Goal: Task Accomplishment & Management: Manage account settings

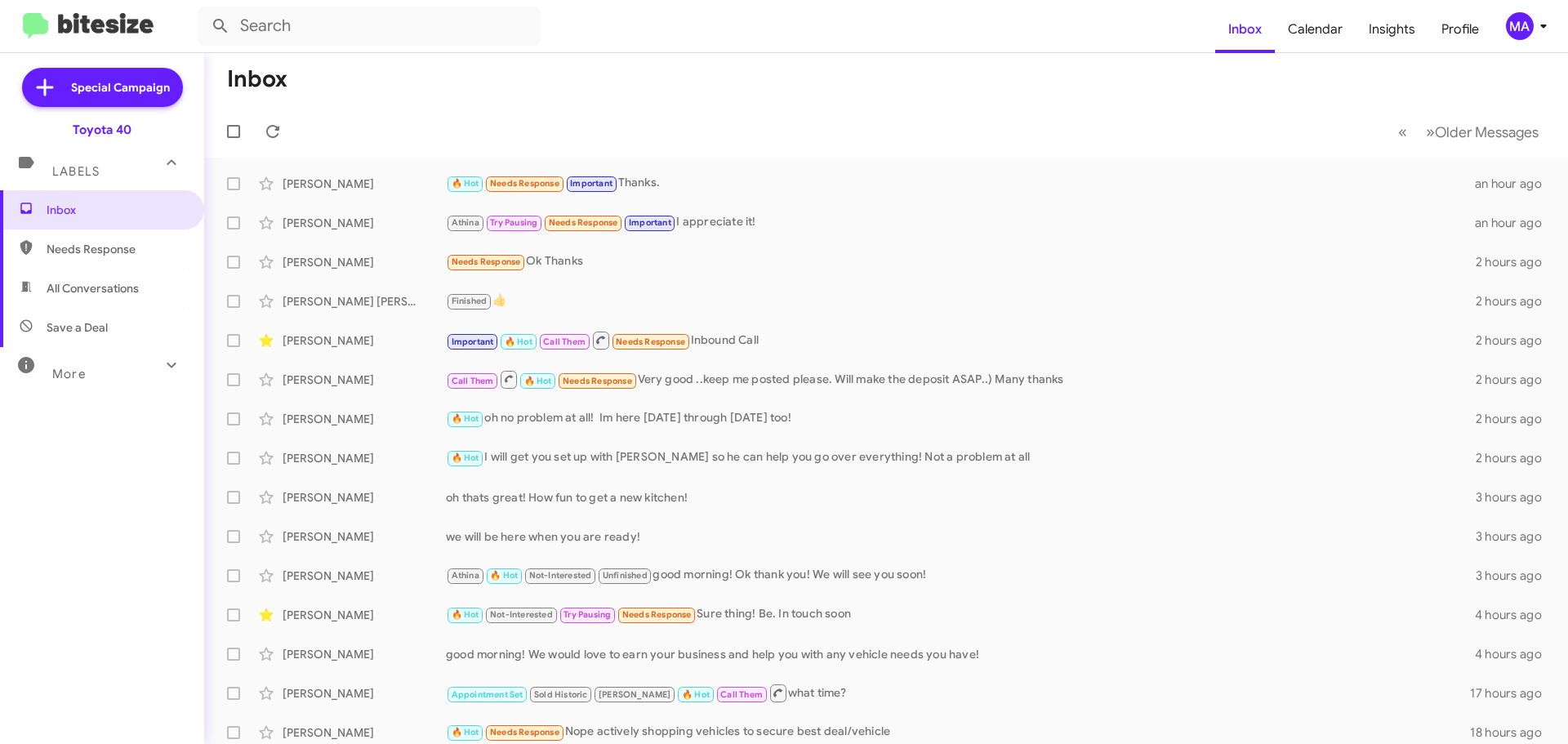
click at [103, 333] on span "Save a Deal" at bounding box center [77, 327] width 62 height 16
type input "in:not-interested"
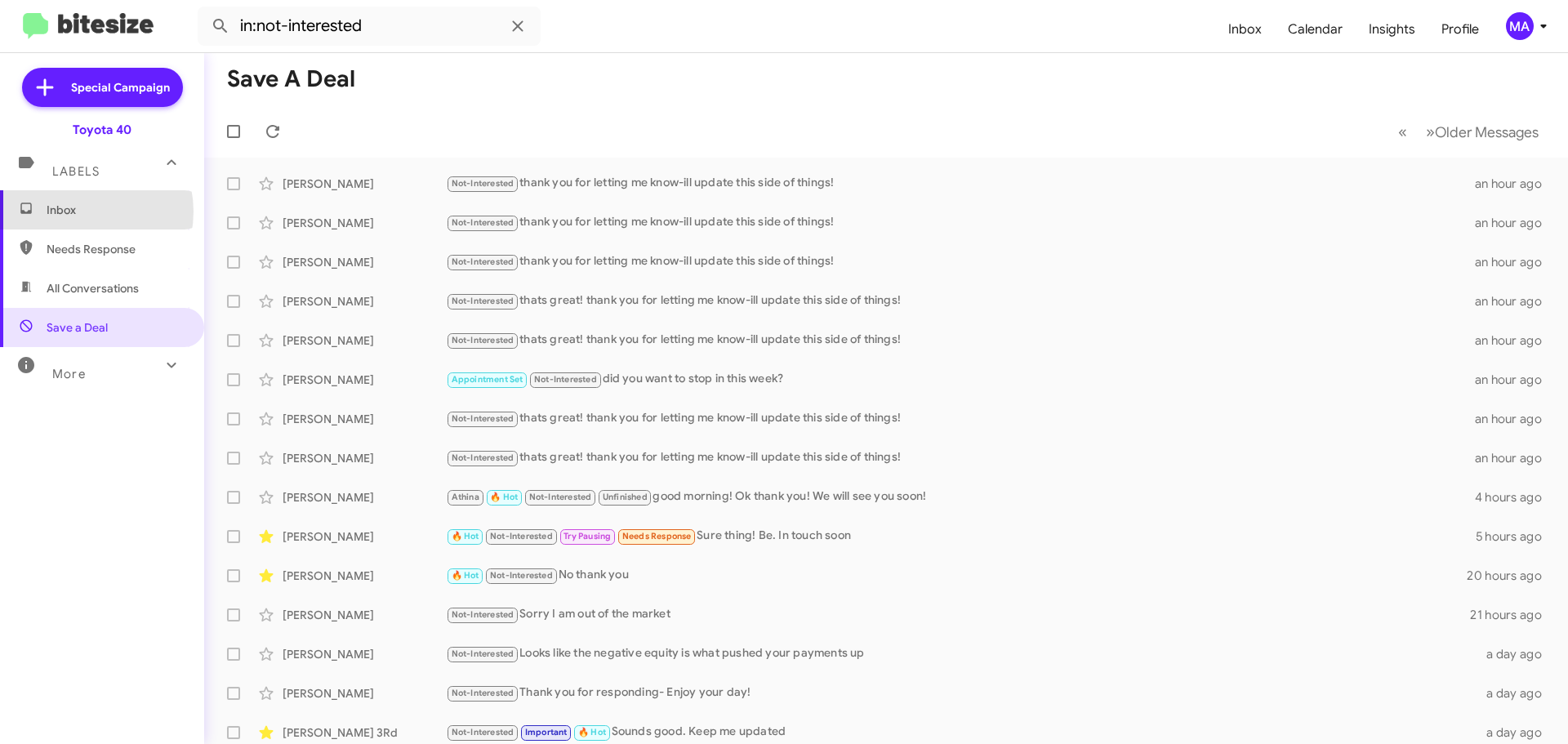
click at [78, 212] on span "Inbox" at bounding box center [116, 209] width 139 height 16
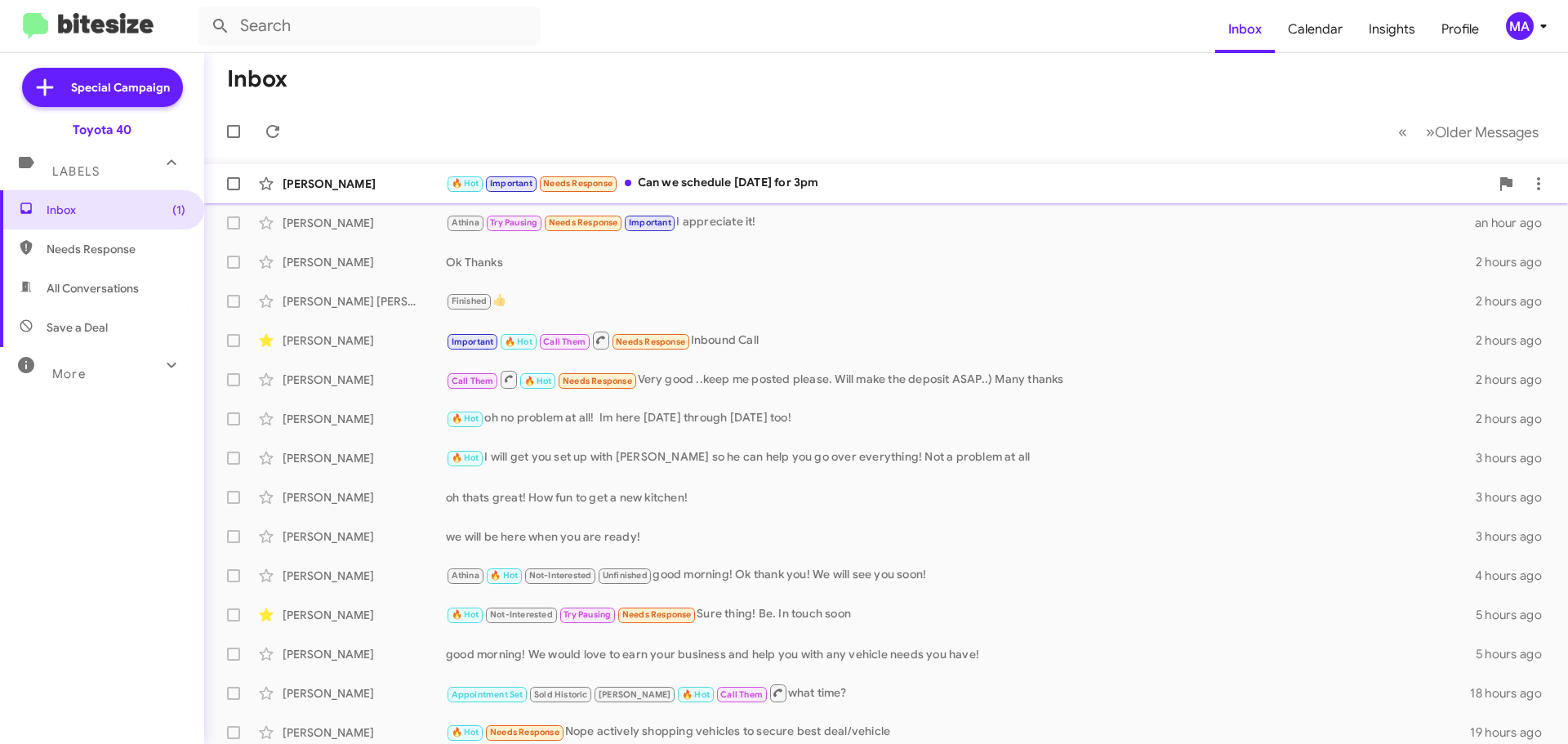
click at [881, 175] on div "🔥 Hot Important Needs Response Can we schedule tomorrow for 3pm" at bounding box center [968, 183] width 1044 height 19
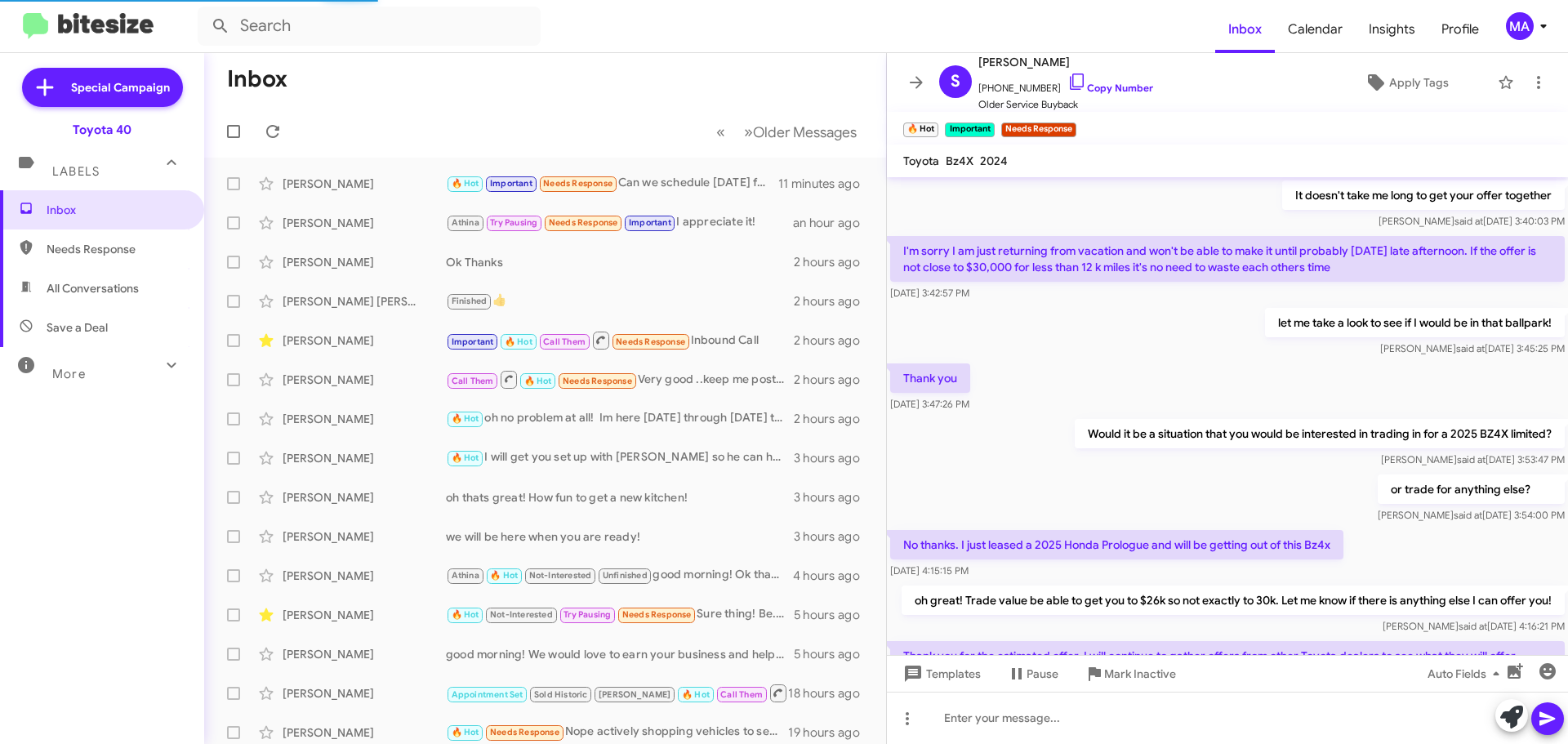
scroll to position [780, 0]
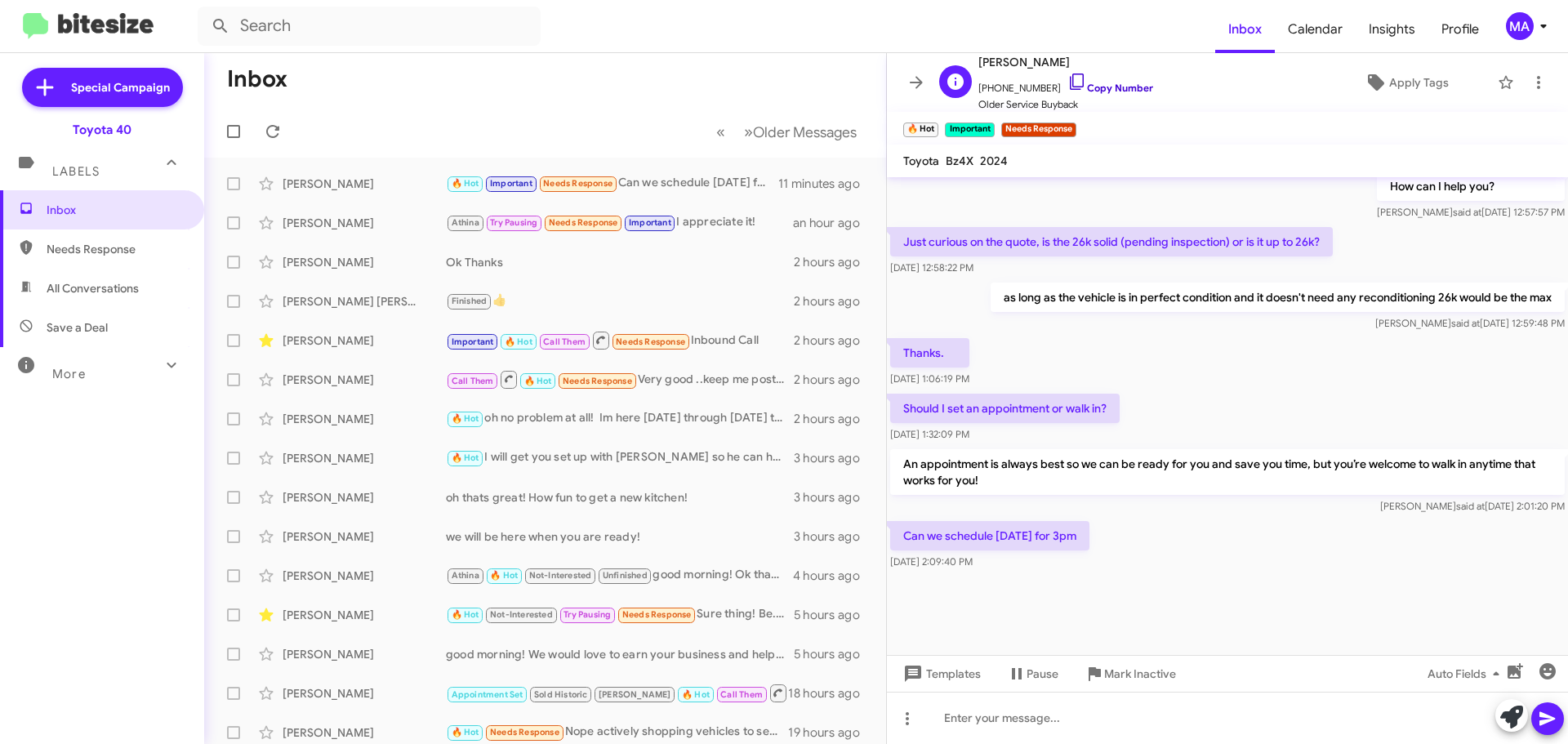
click at [1070, 86] on icon at bounding box center [1077, 82] width 14 height 16
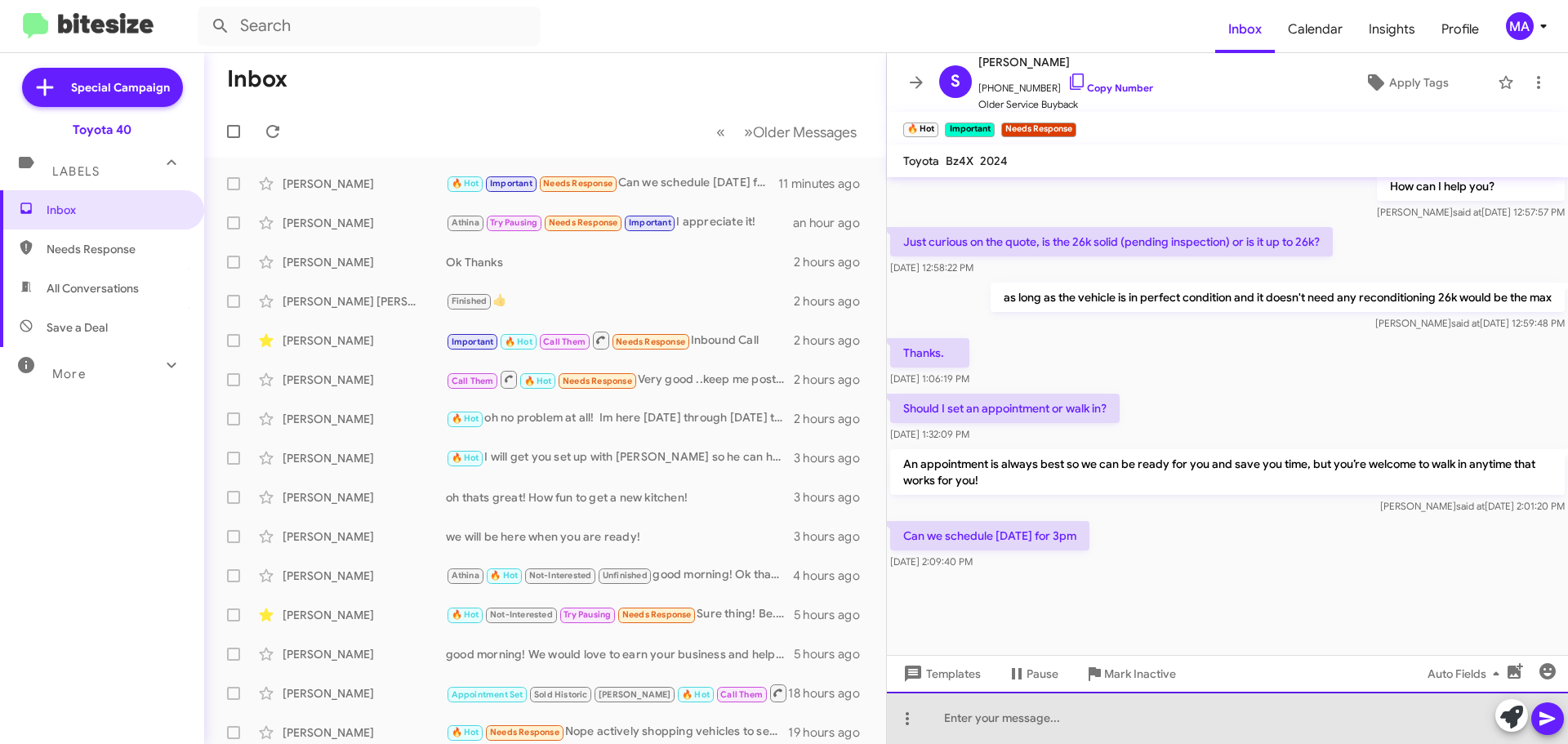
click at [1121, 734] on div at bounding box center [1227, 718] width 681 height 52
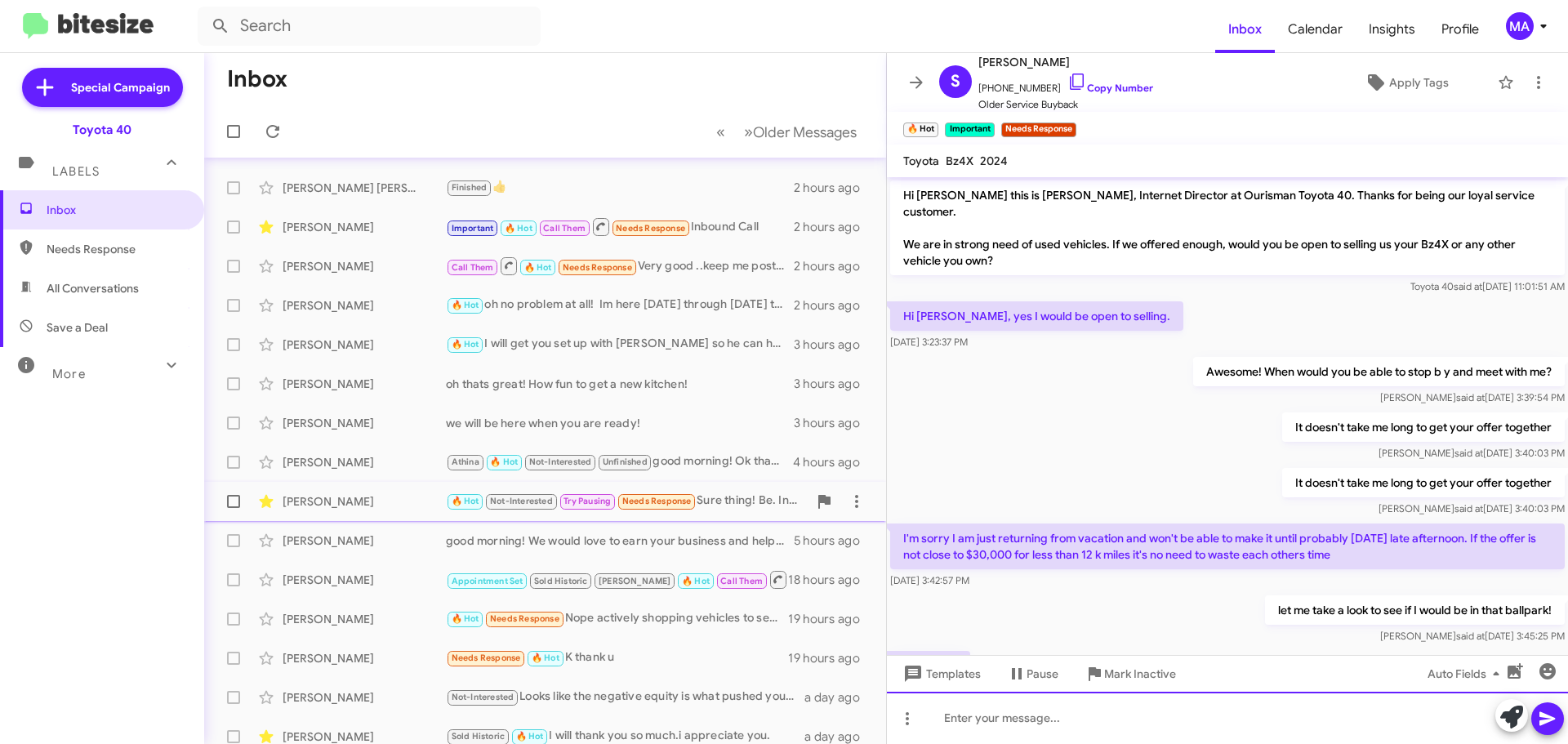
scroll to position [0, 0]
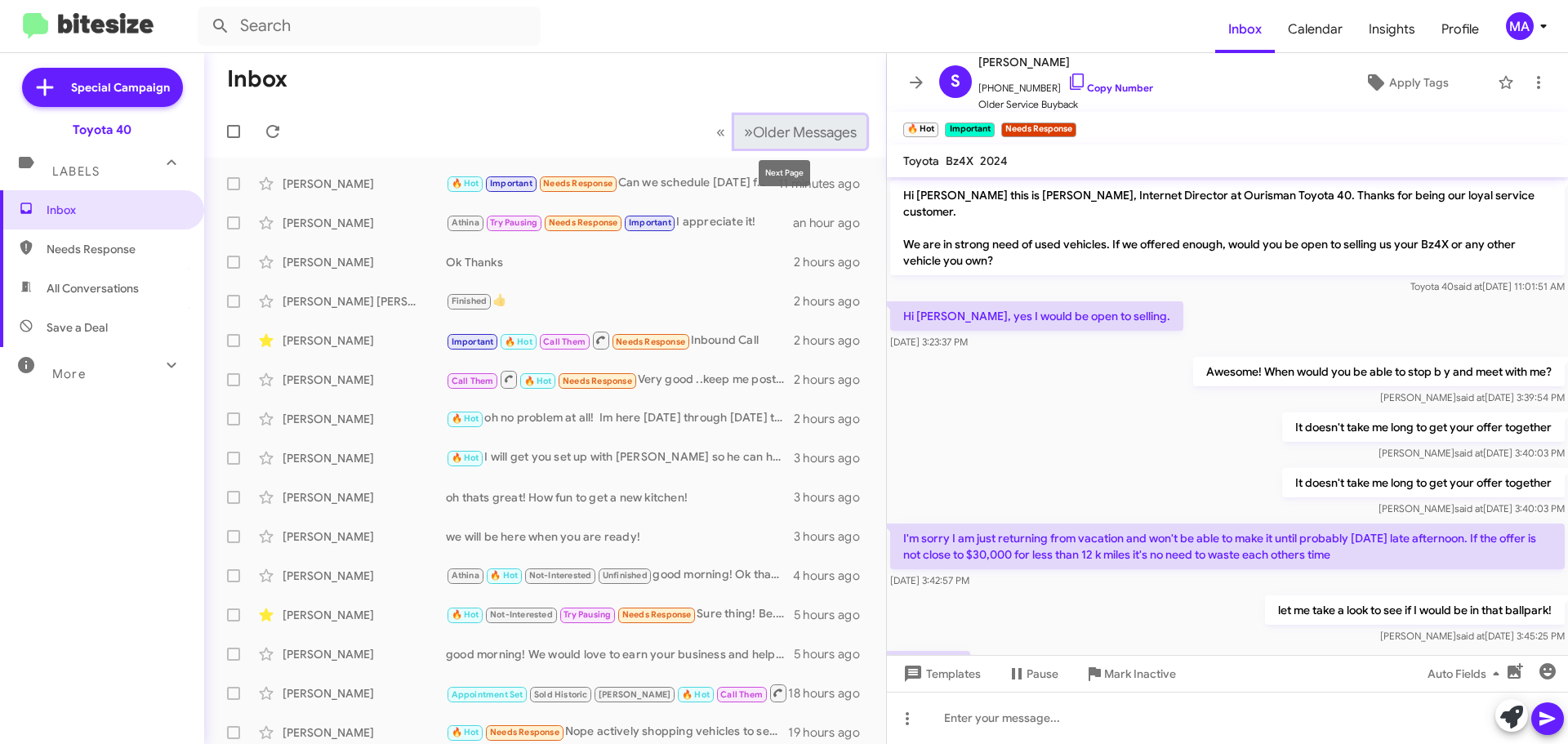
click at [744, 131] on span "»" at bounding box center [748, 132] width 9 height 21
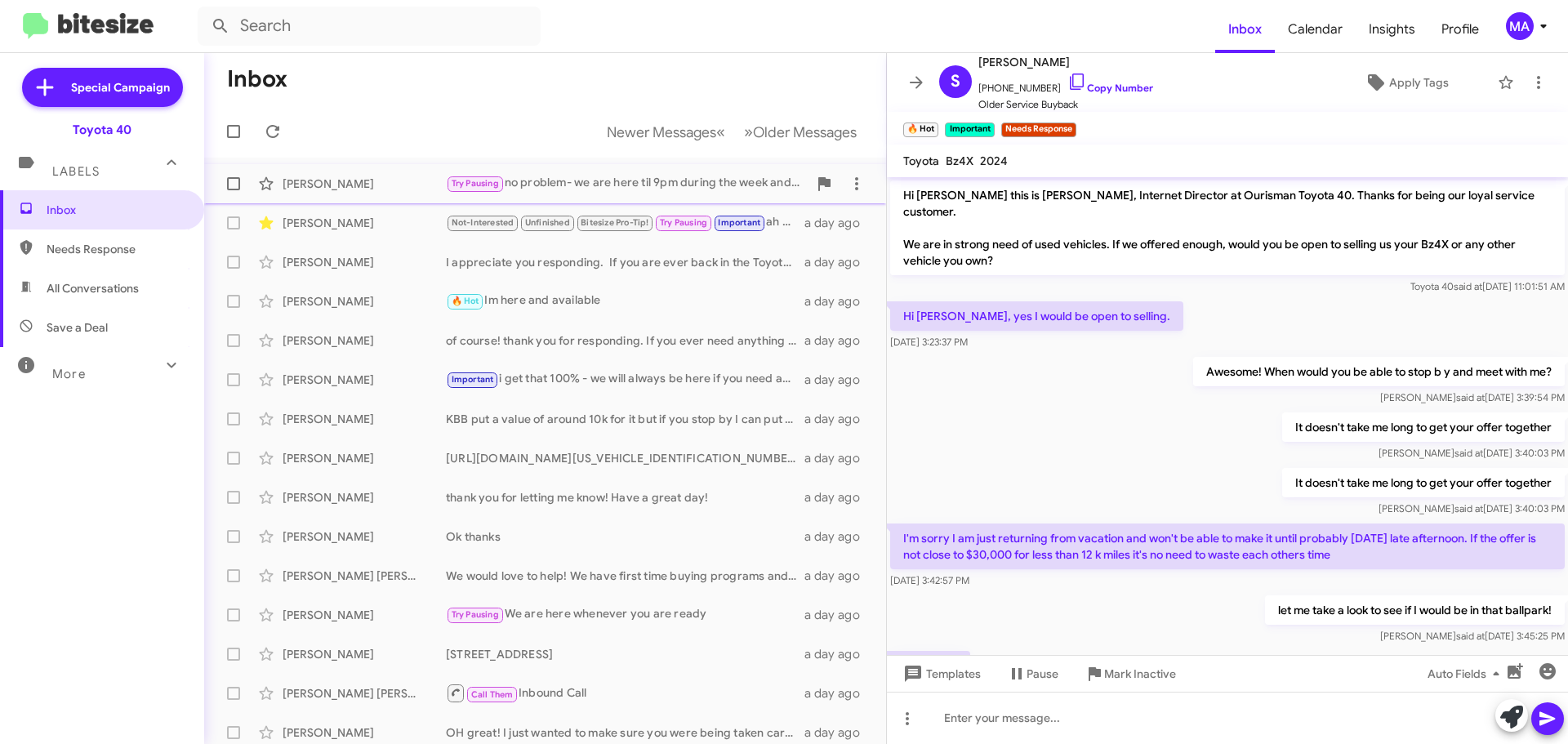
click at [401, 186] on div "Jonathan Grocki" at bounding box center [364, 183] width 163 height 16
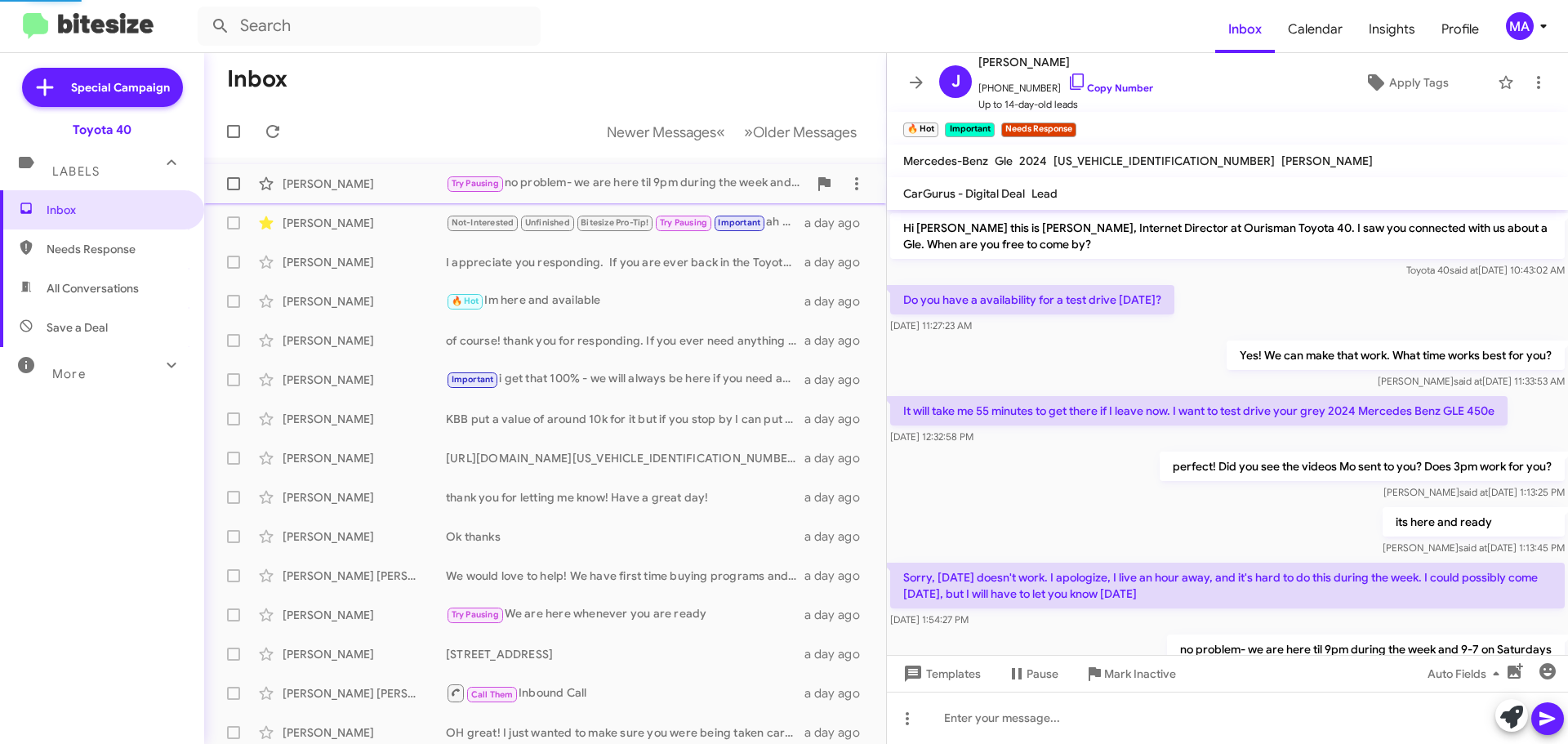
scroll to position [64, 0]
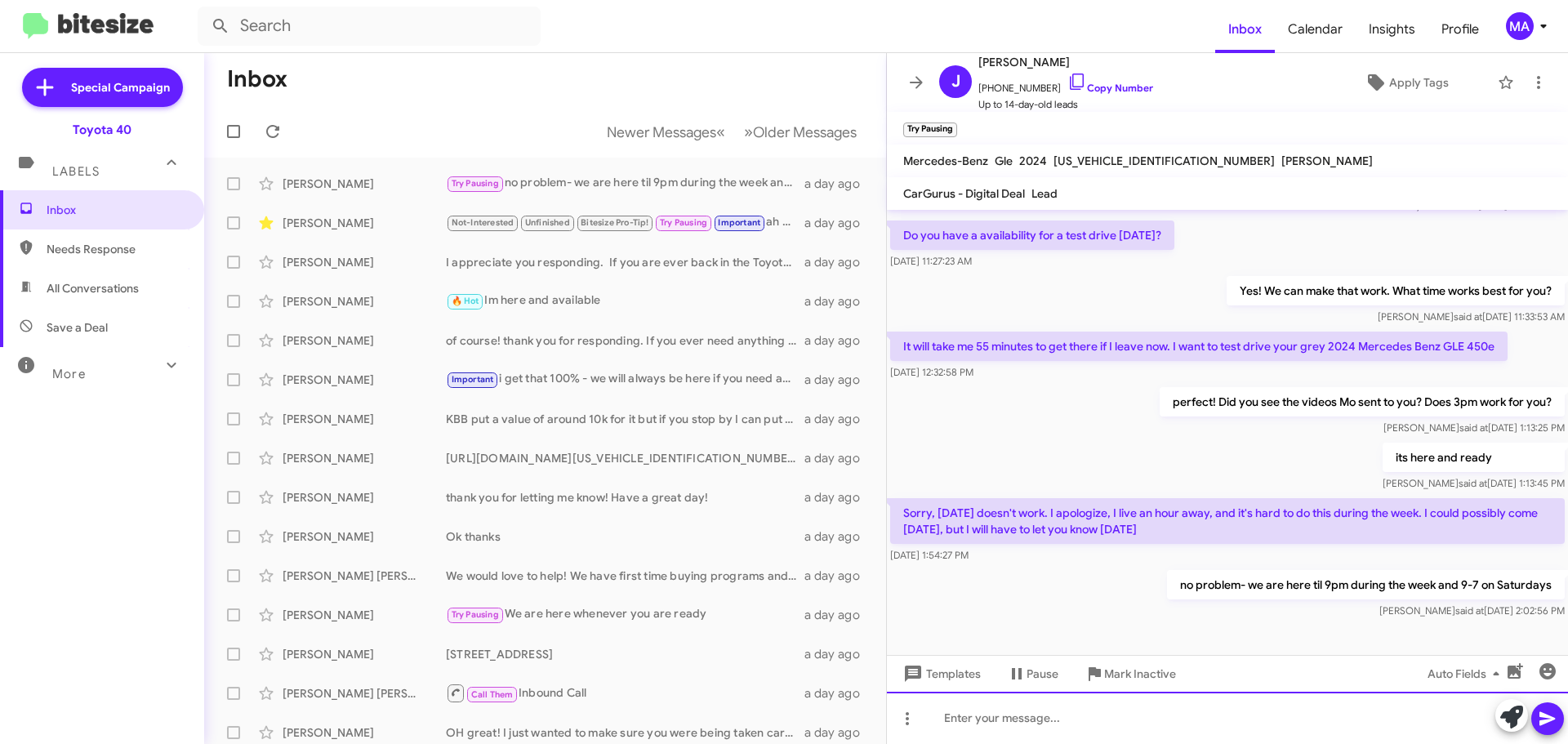
click at [1092, 727] on div at bounding box center [1227, 718] width 681 height 52
drag, startPoint x: 1092, startPoint y: 724, endPoint x: 1074, endPoint y: 710, distance: 22.8
click at [1073, 709] on div "HI! Wanted to check in to tsee if today or tomorrow works for you to stop in a …" at bounding box center [1227, 718] width 681 height 52
drag, startPoint x: 1083, startPoint y: 714, endPoint x: 1137, endPoint y: 740, distance: 59.9
click at [1086, 716] on div "HI! Wanted to check in to tsee if today or tomorrow works for you to stop in a …" at bounding box center [1227, 718] width 681 height 52
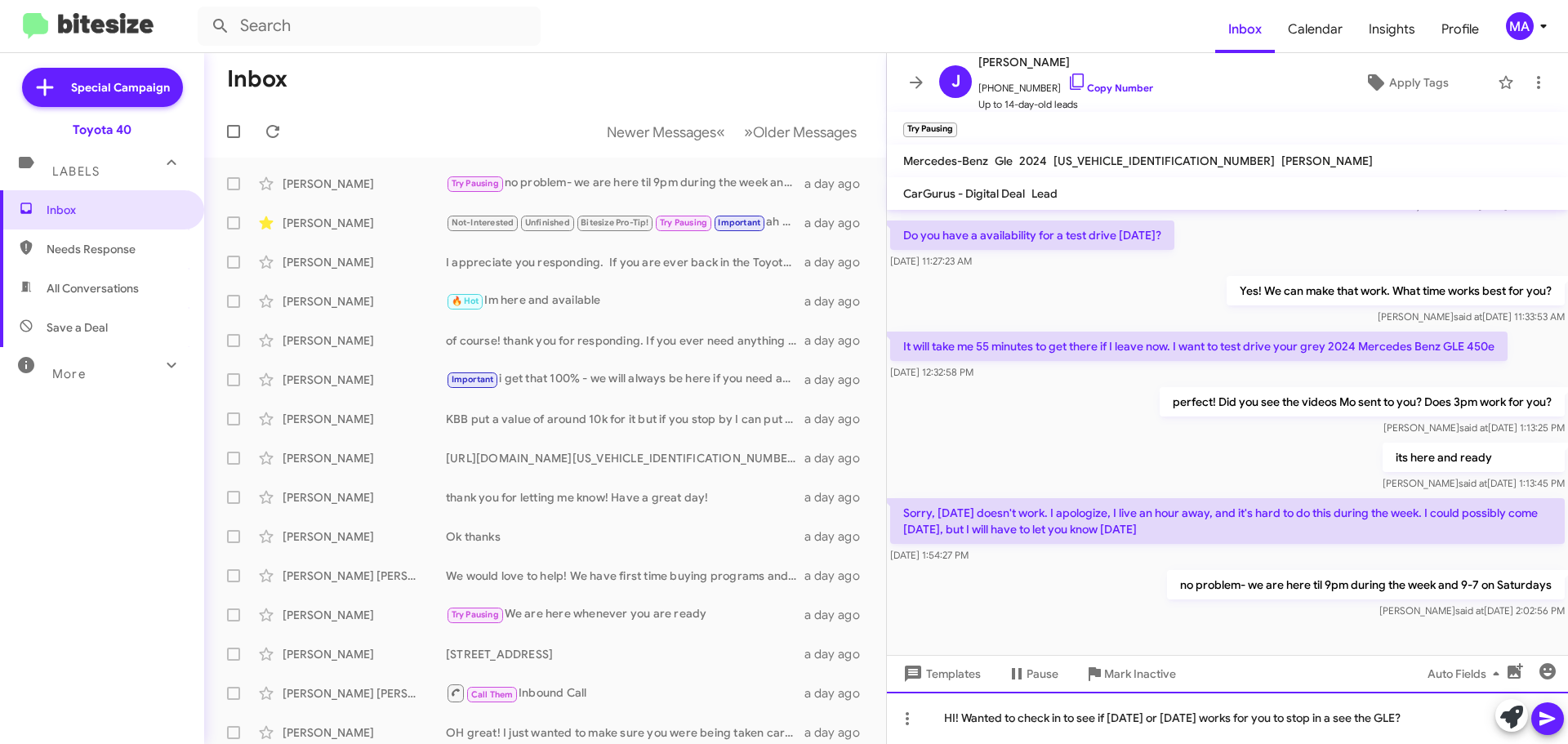
click at [1427, 717] on div "HI! Wanted to check in to see if today or tomorrow works for you to stop in a s…" at bounding box center [1227, 718] width 681 height 52
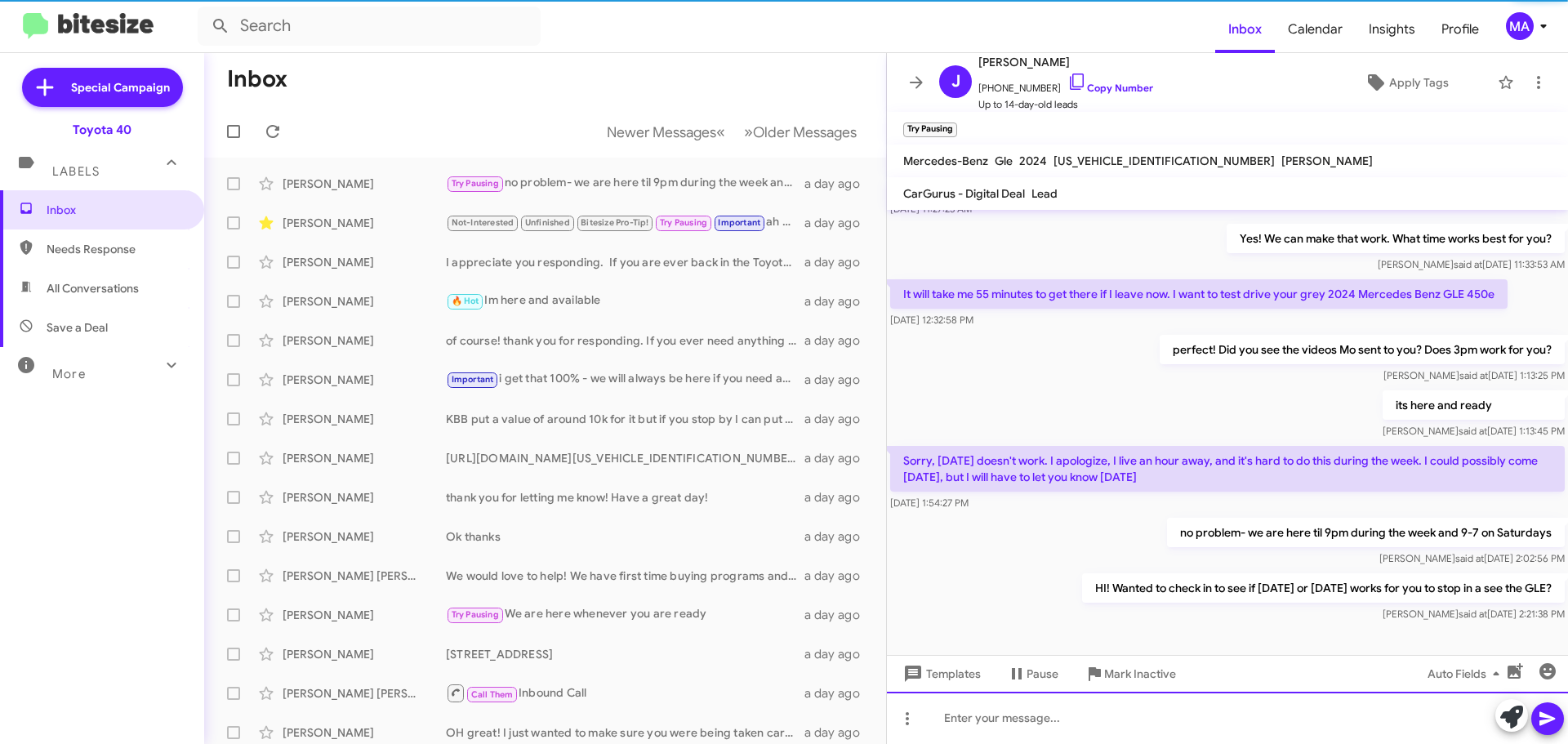
scroll to position [124, 0]
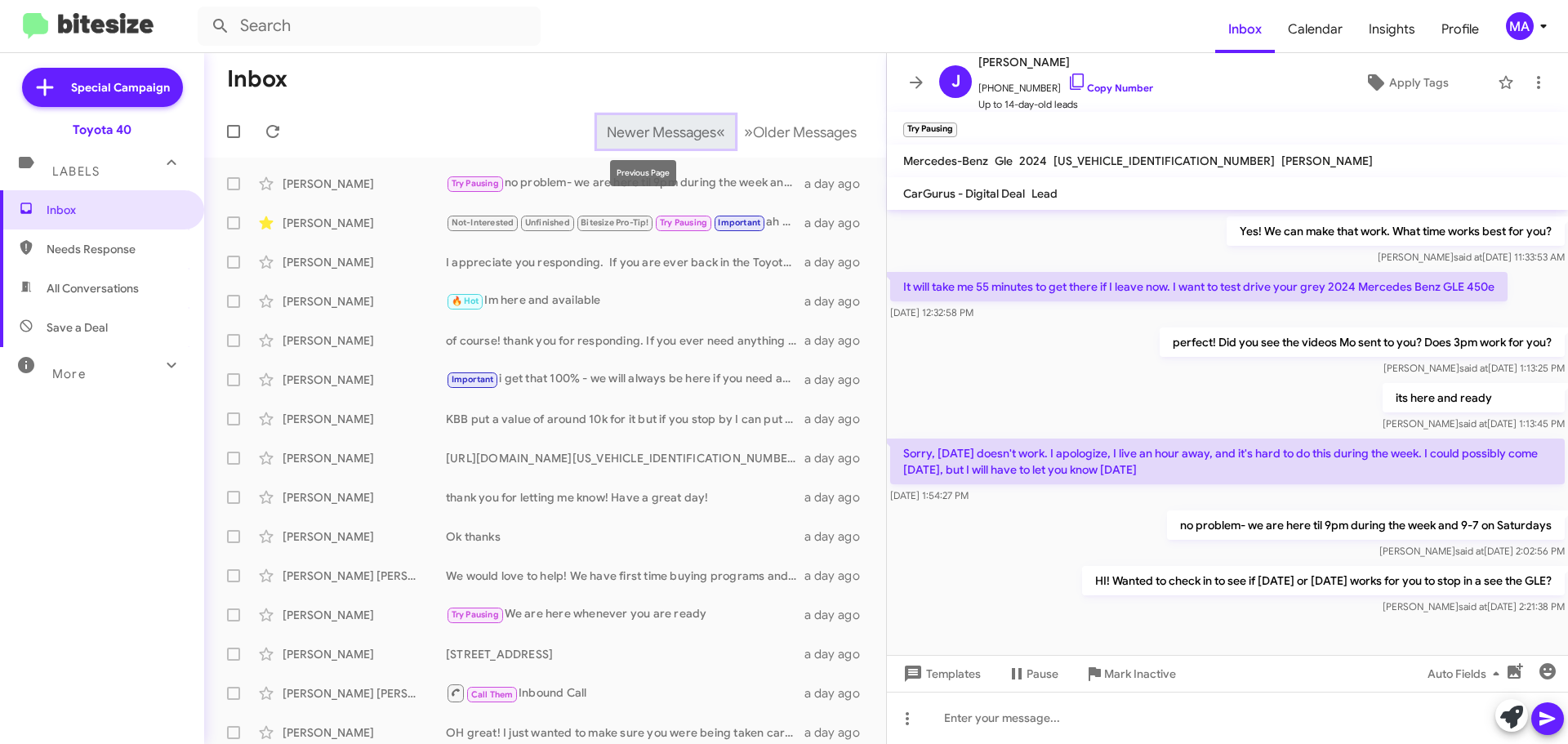
click at [646, 137] on span "Newer Messages" at bounding box center [661, 132] width 109 height 18
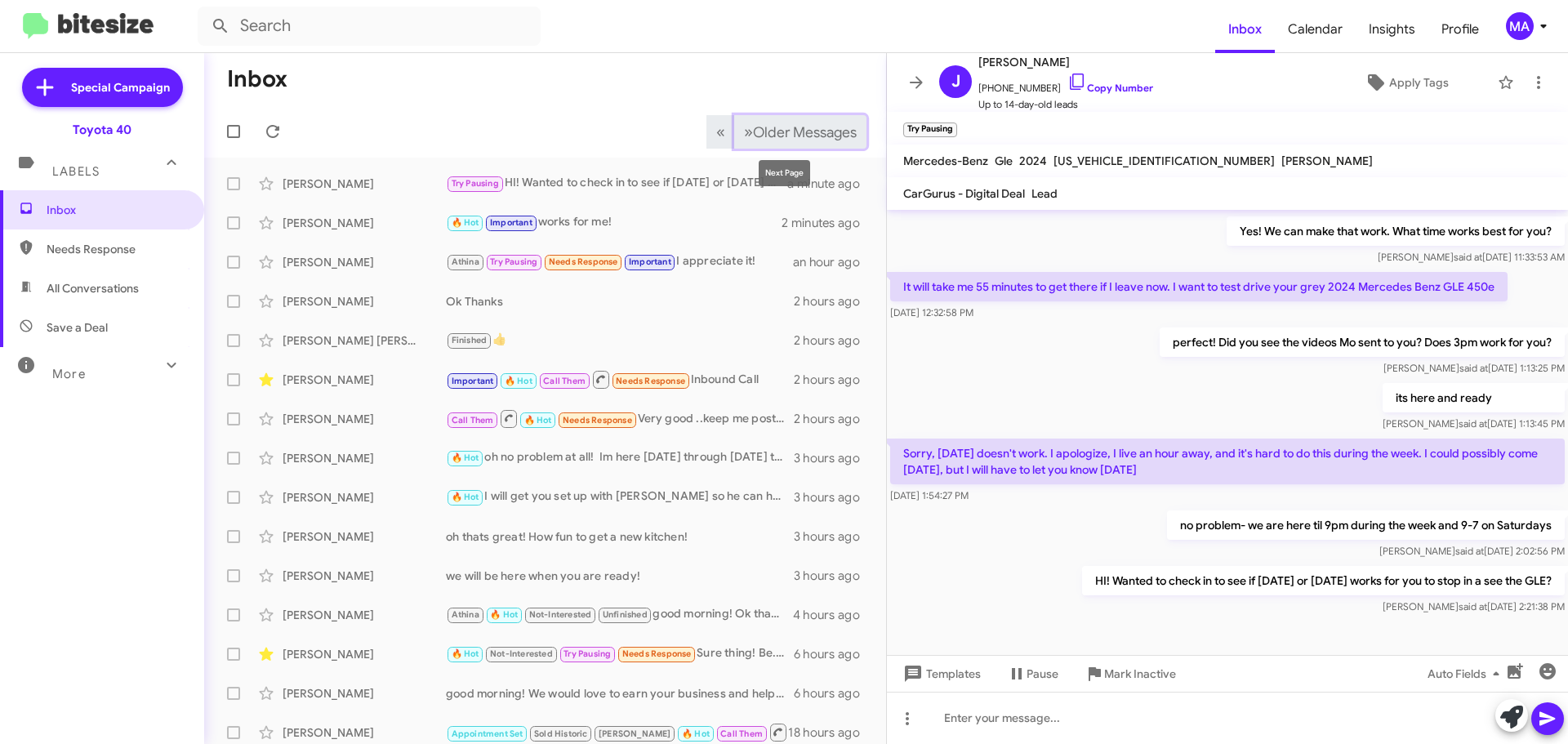
click at [756, 131] on span "Older Messages" at bounding box center [805, 132] width 104 height 18
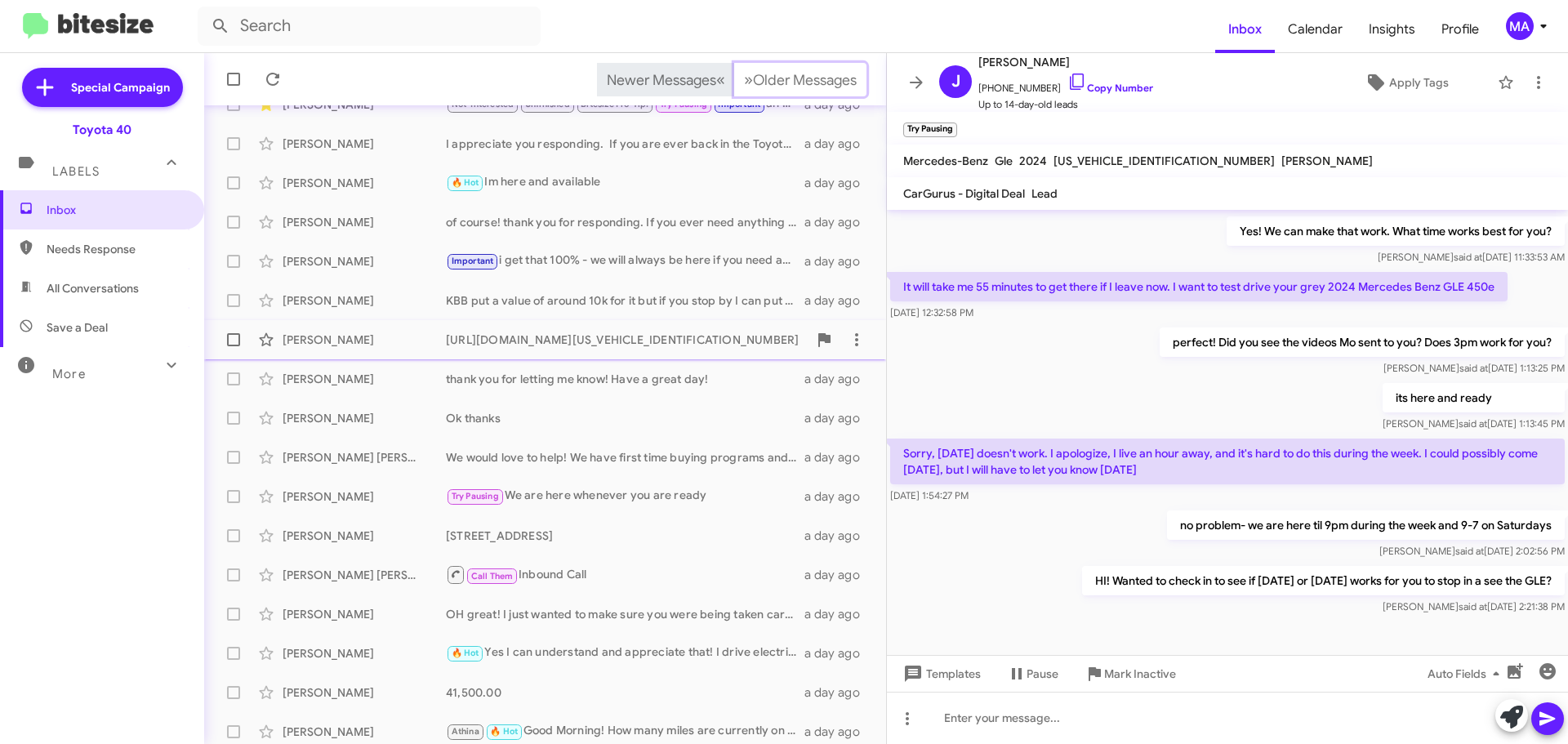
scroll to position [163, 0]
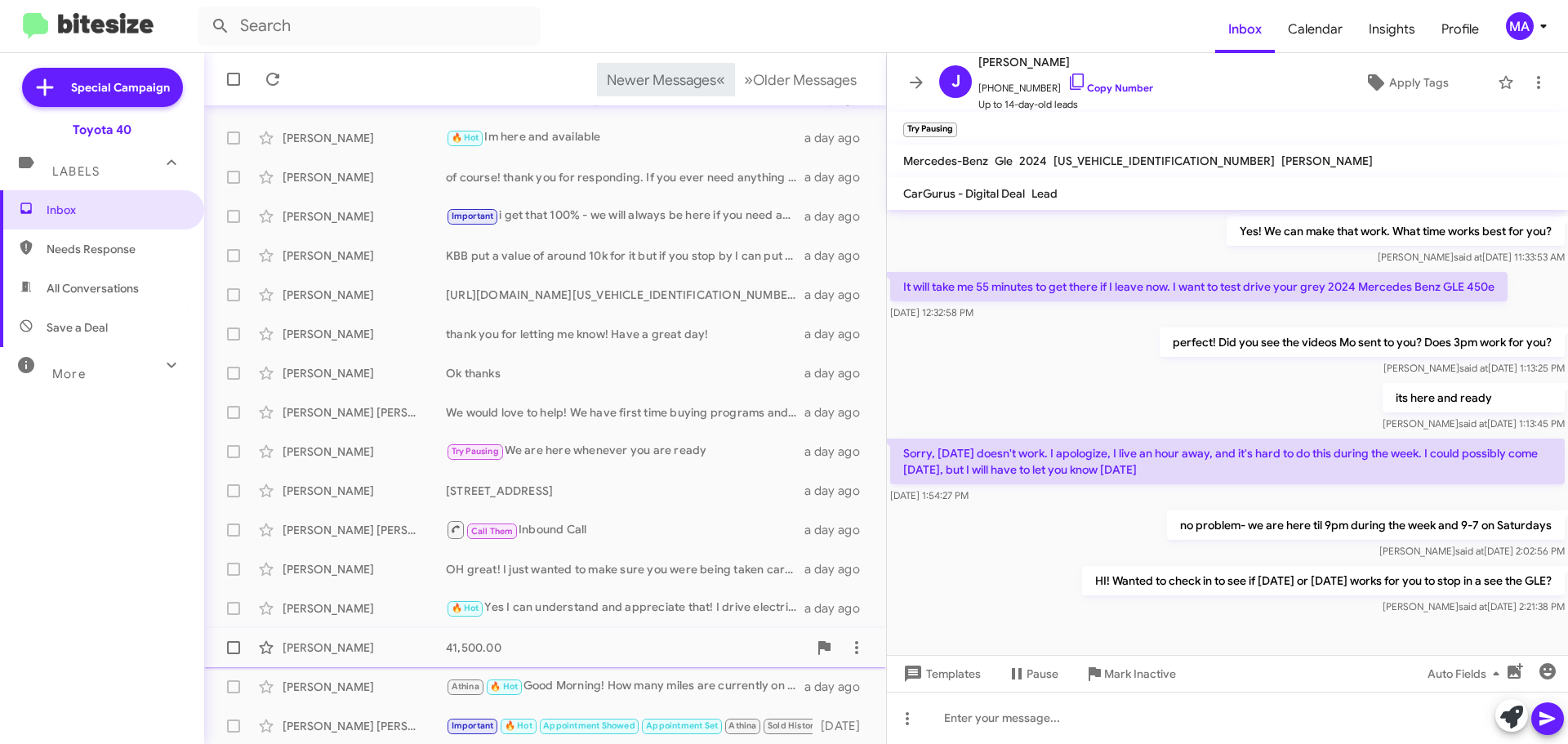
click at [397, 650] on div "Marcus Freeman" at bounding box center [364, 648] width 163 height 16
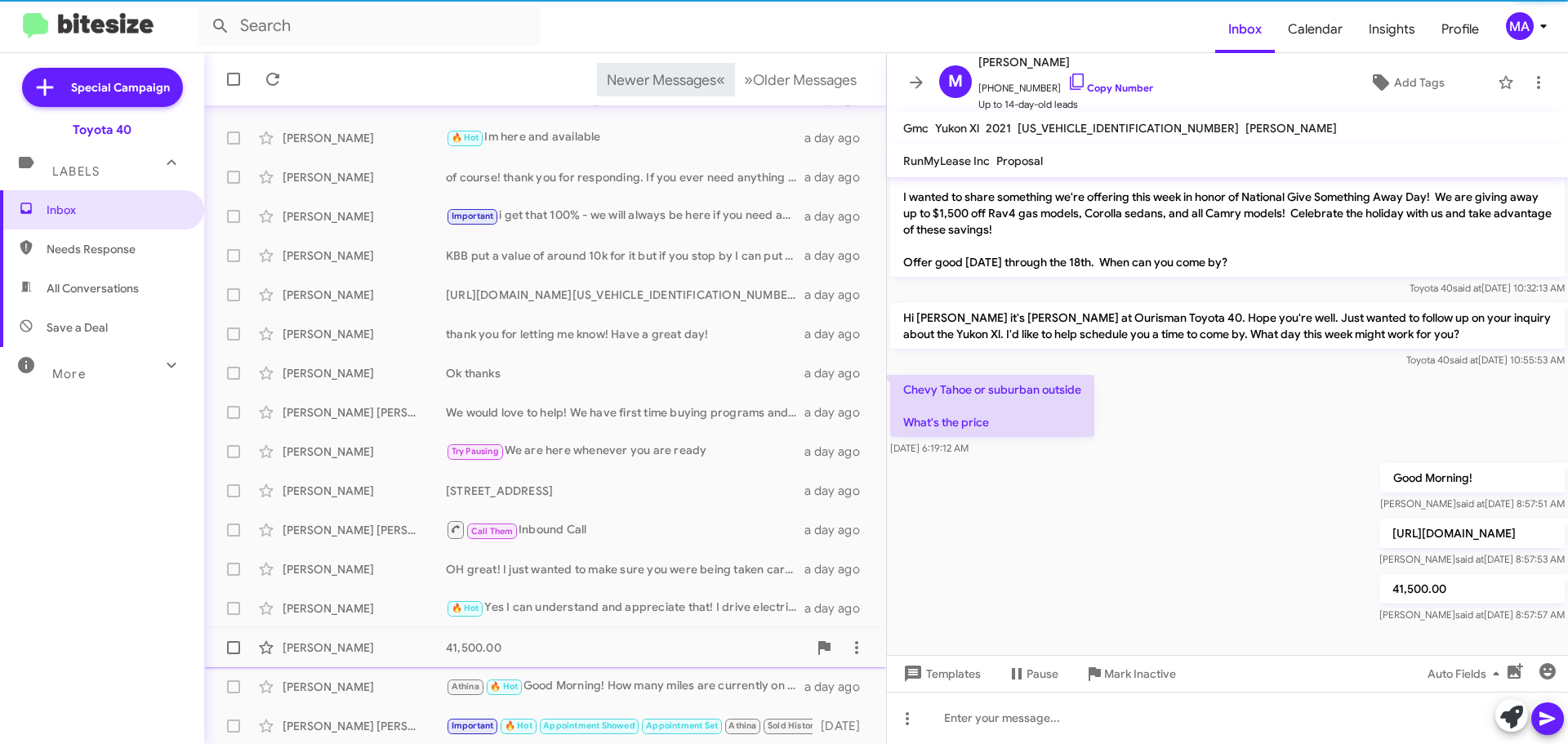
scroll to position [119, 0]
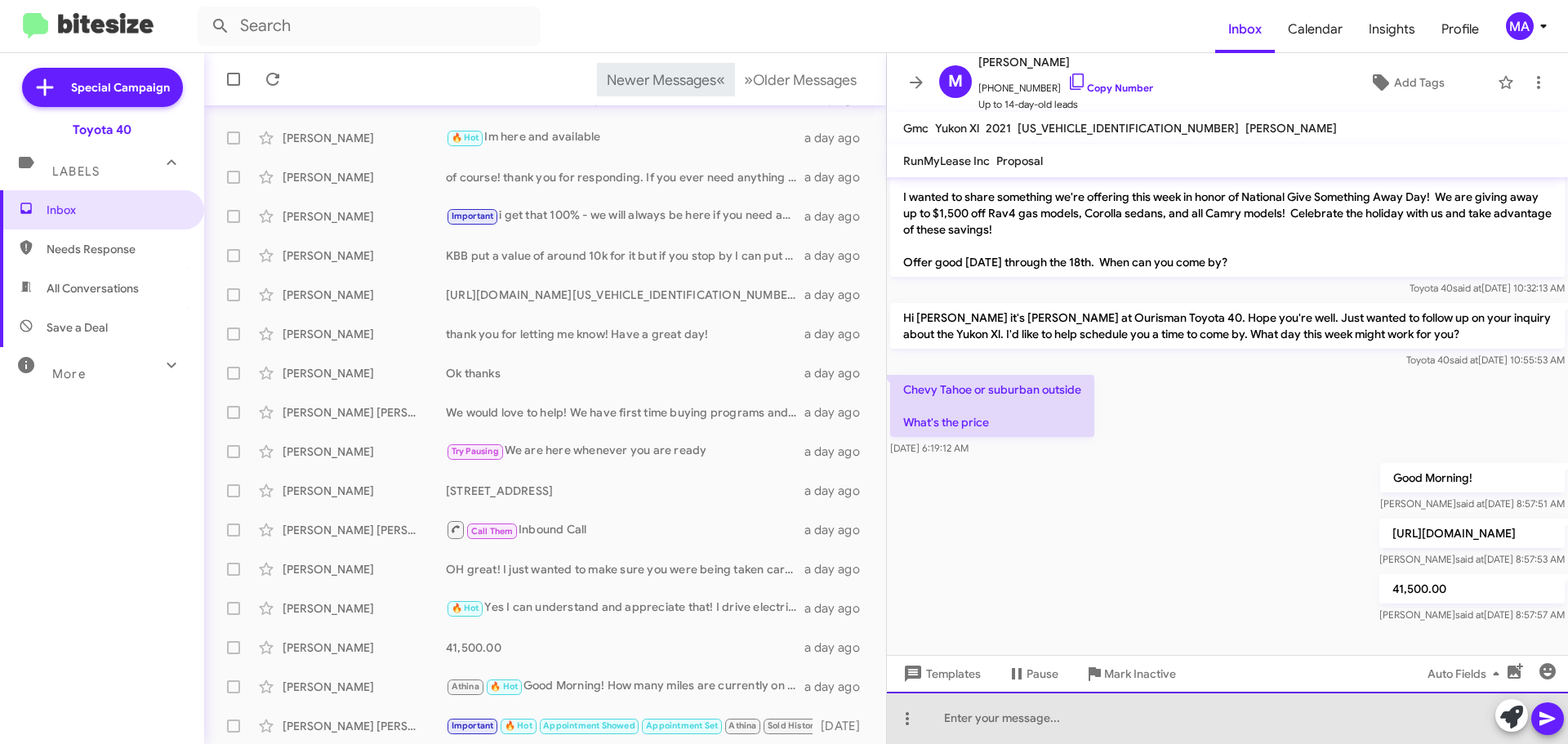
click at [1008, 721] on div at bounding box center [1227, 718] width 681 height 52
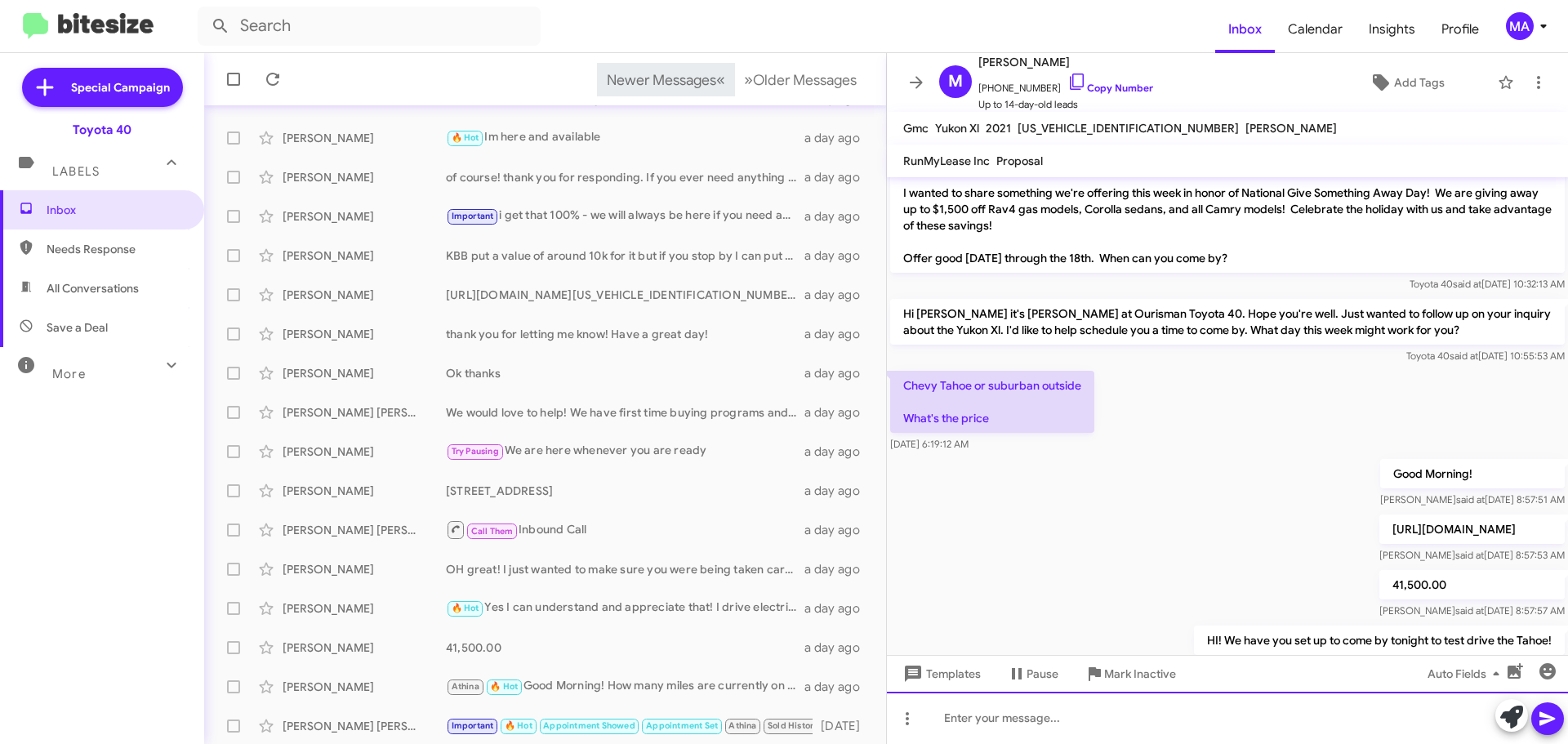
scroll to position [179, 0]
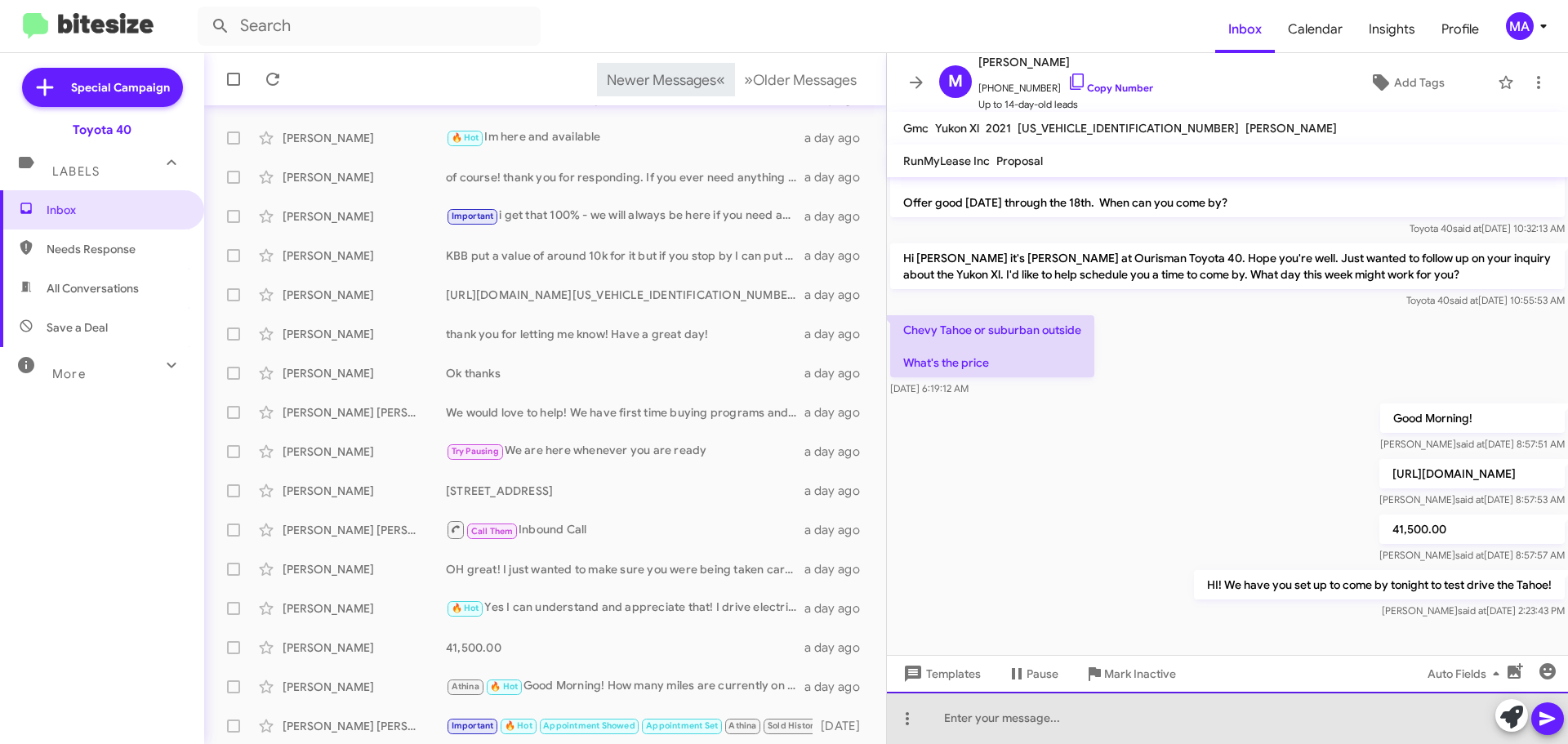
click at [1035, 725] on div at bounding box center [1227, 718] width 681 height 52
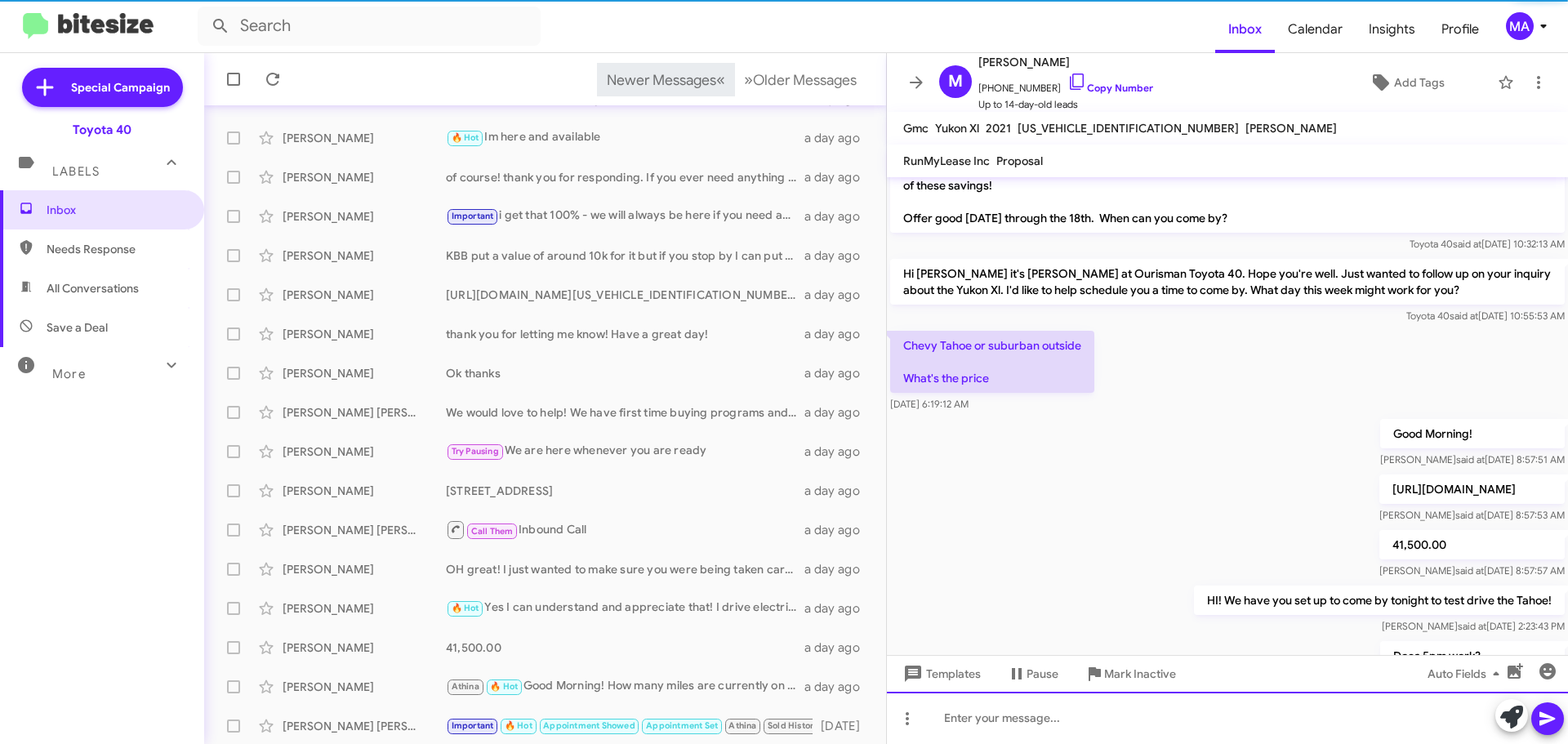
scroll to position [239, 0]
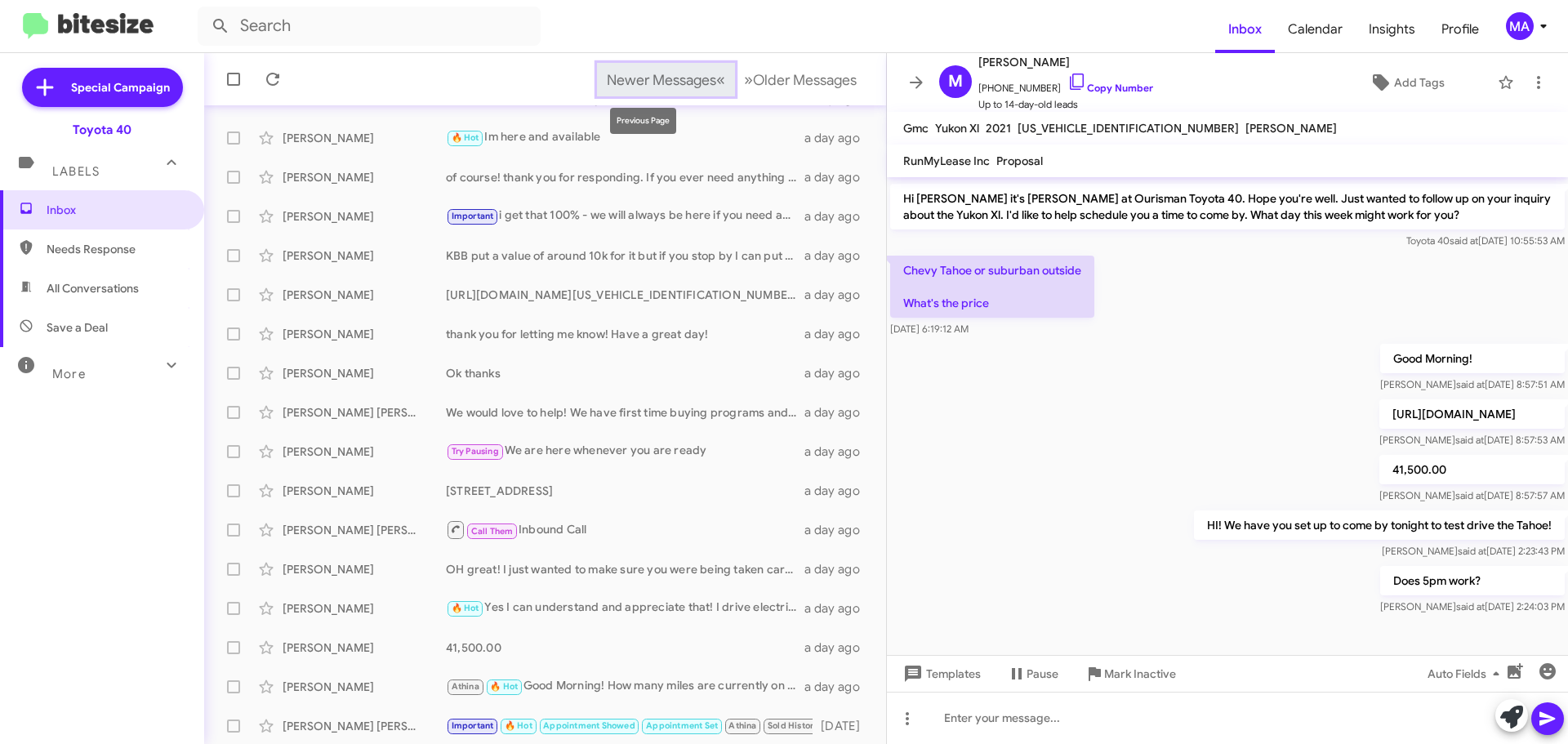
click at [607, 87] on span "Newer Messages" at bounding box center [661, 80] width 109 height 18
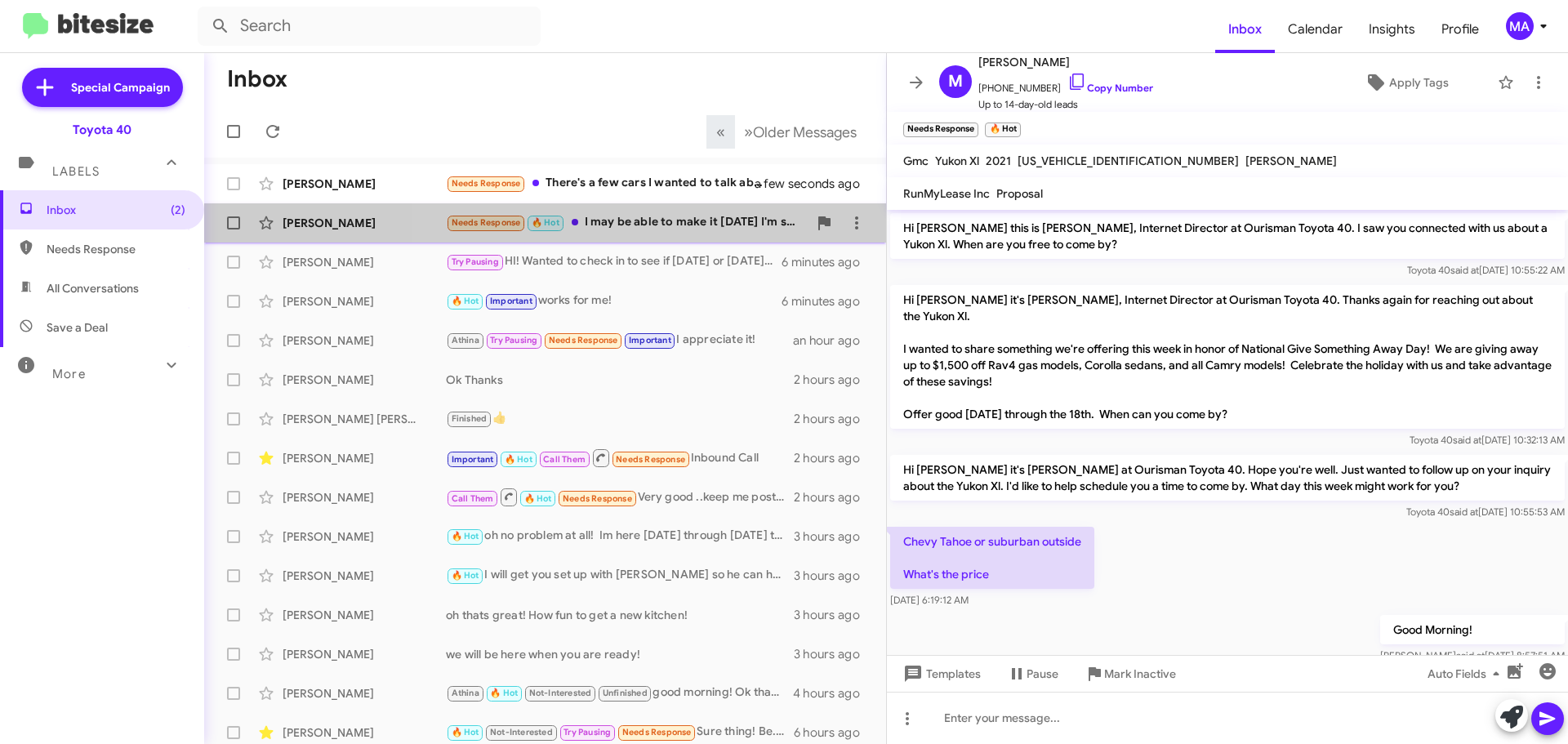
click at [676, 222] on div "Needs Response 🔥 Hot I may be able to make it today I'm still at work" at bounding box center [627, 223] width 362 height 19
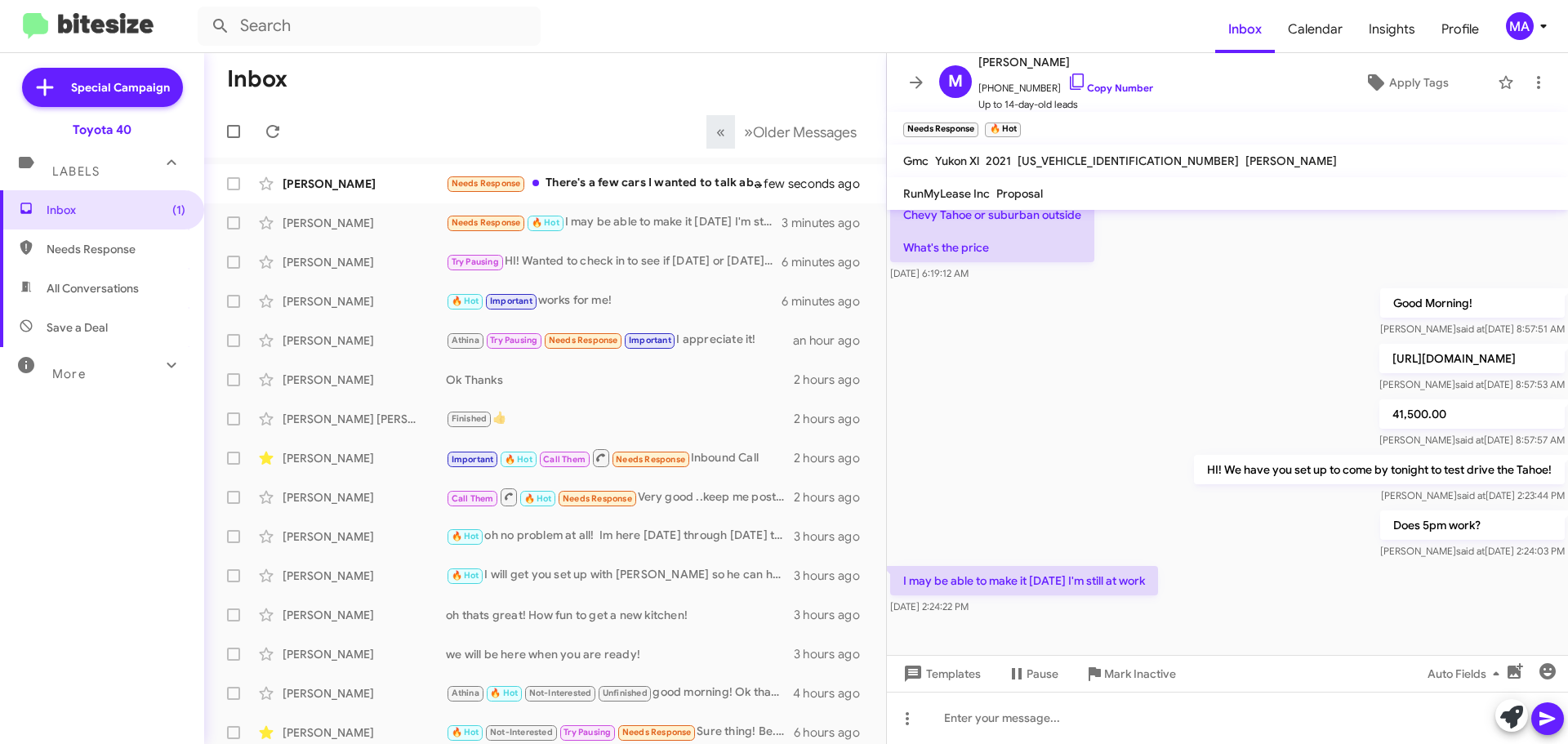
scroll to position [331, 0]
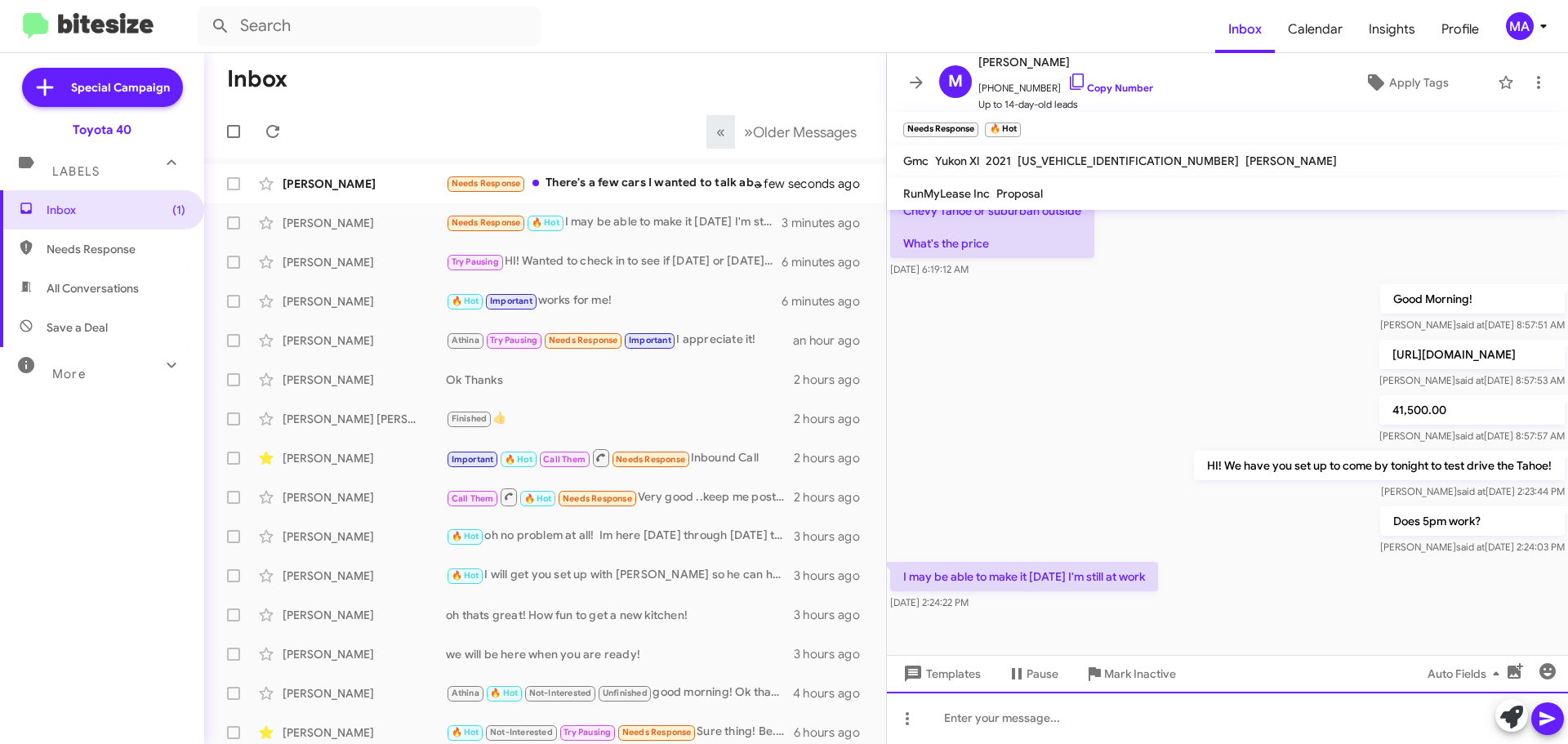
click at [1070, 715] on div at bounding box center [1227, 718] width 681 height 52
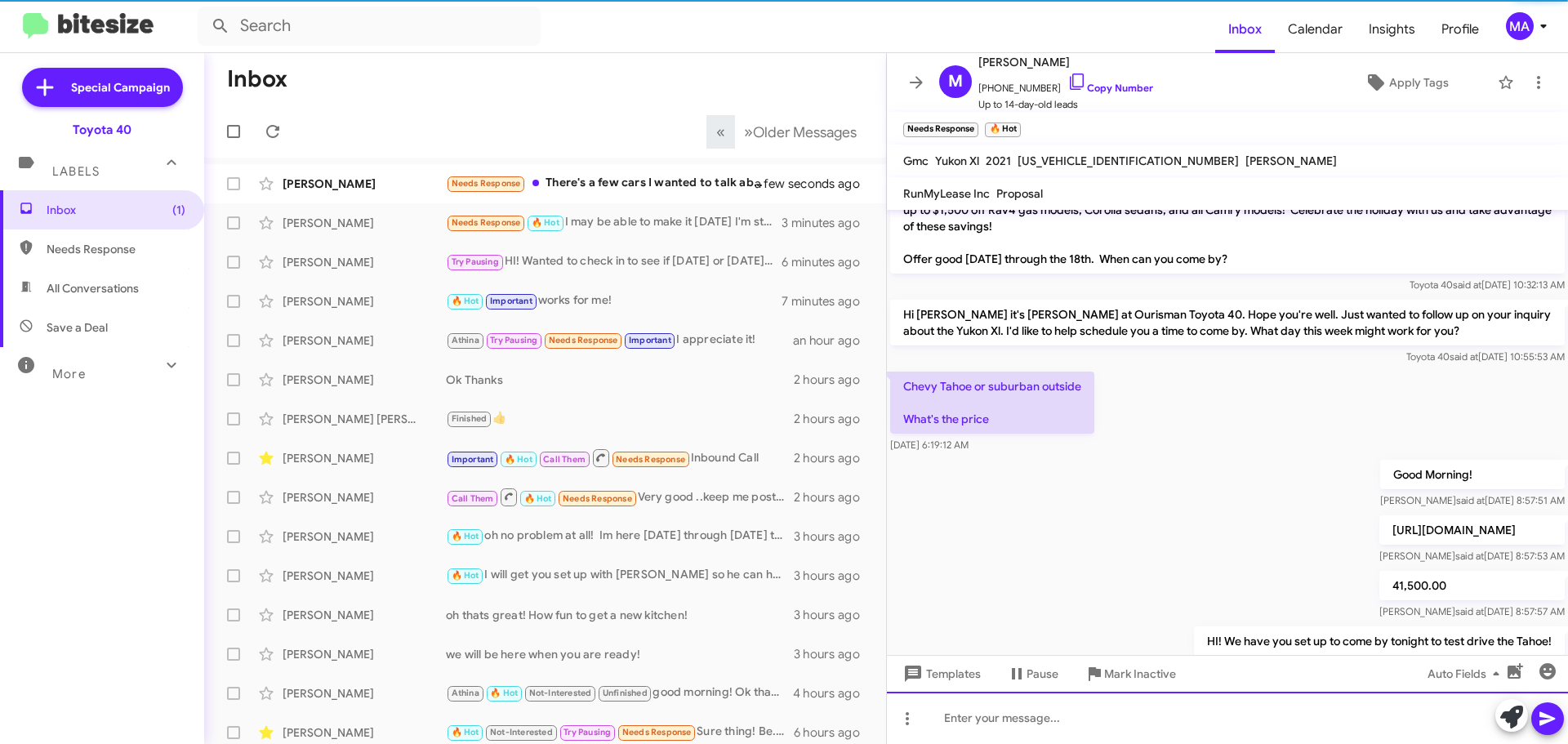
scroll to position [391, 0]
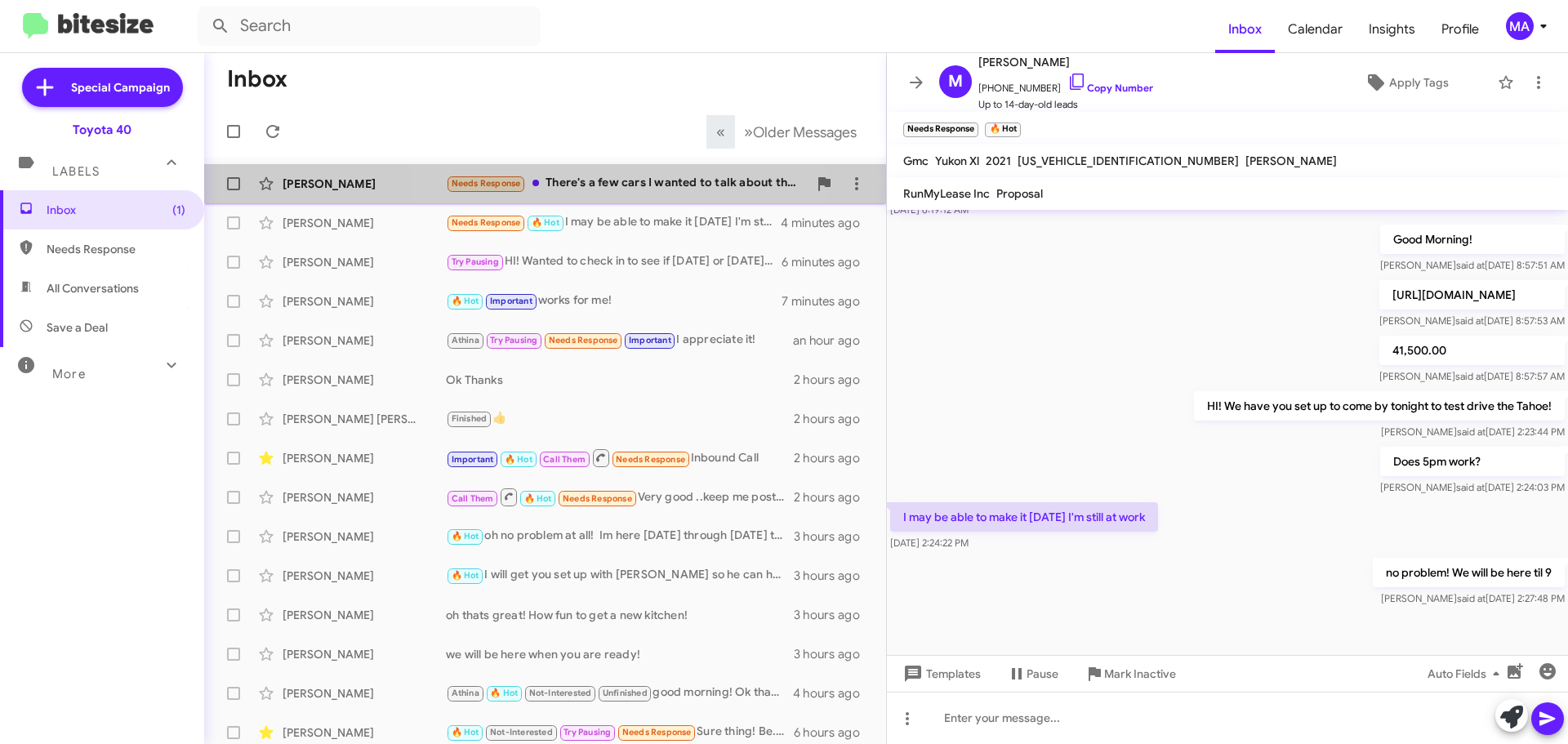
click at [605, 185] on div "Needs Response There's a few cars I wanted to talk about that I have seen" at bounding box center [627, 183] width 362 height 19
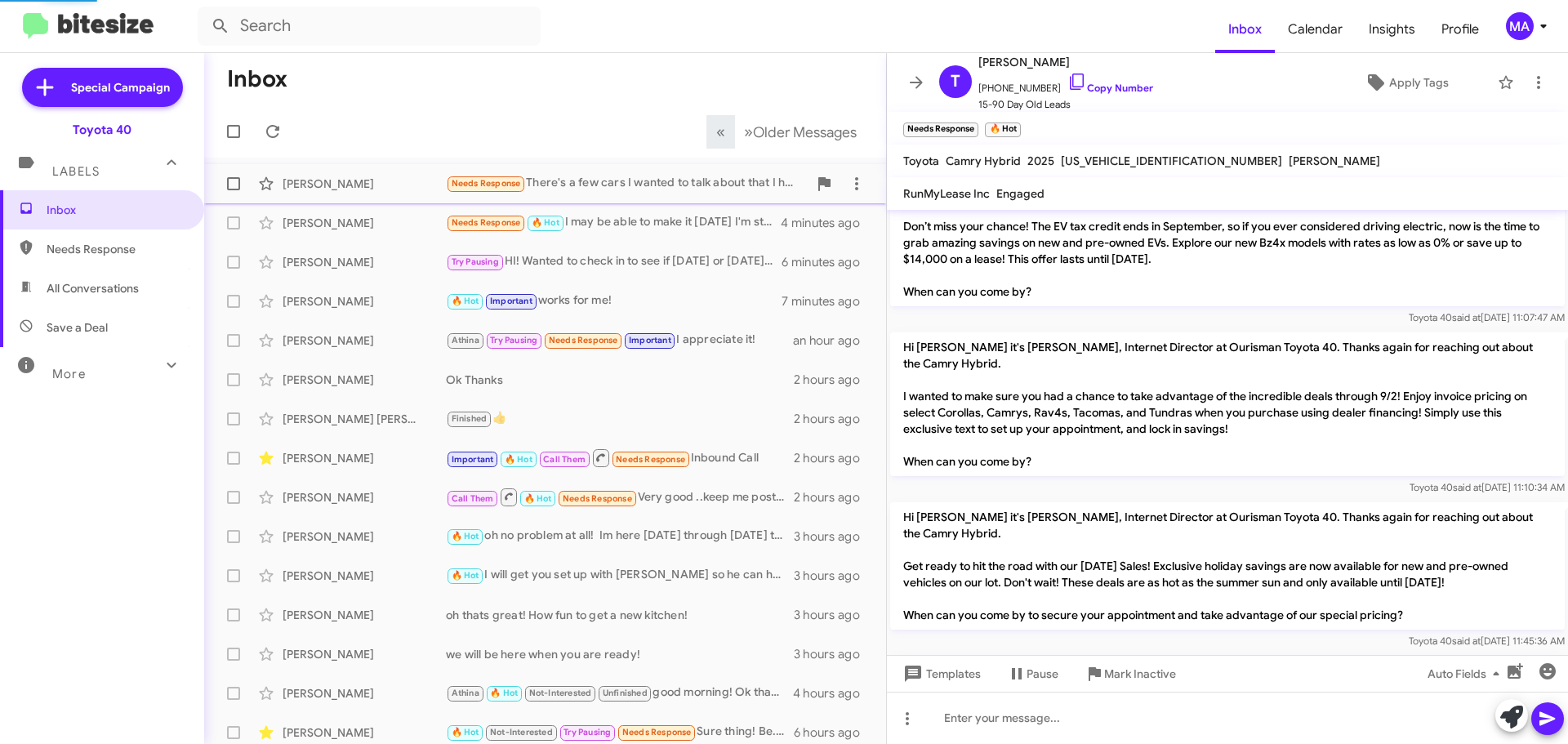
scroll to position [978, 0]
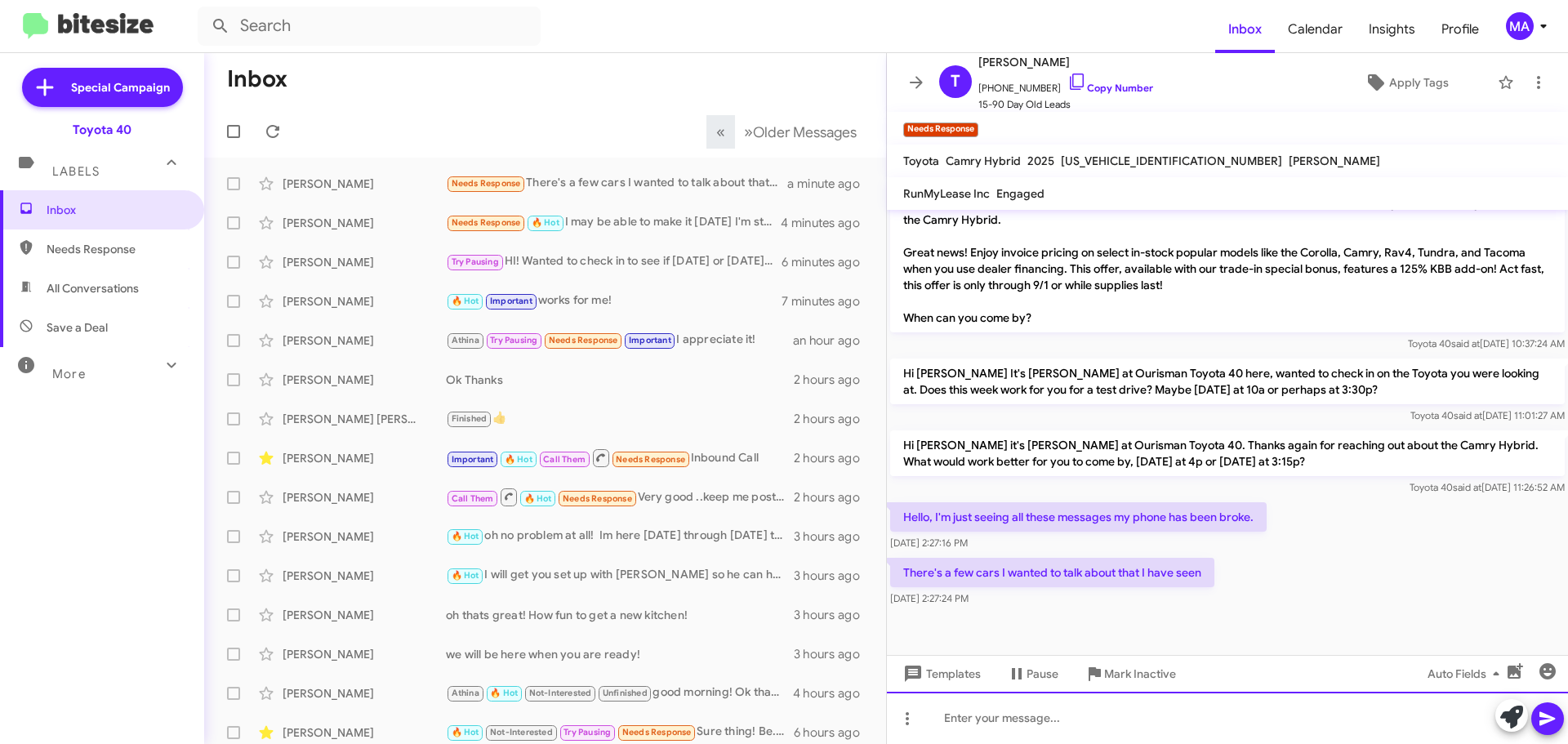
click at [1073, 733] on div at bounding box center [1227, 718] width 681 height 52
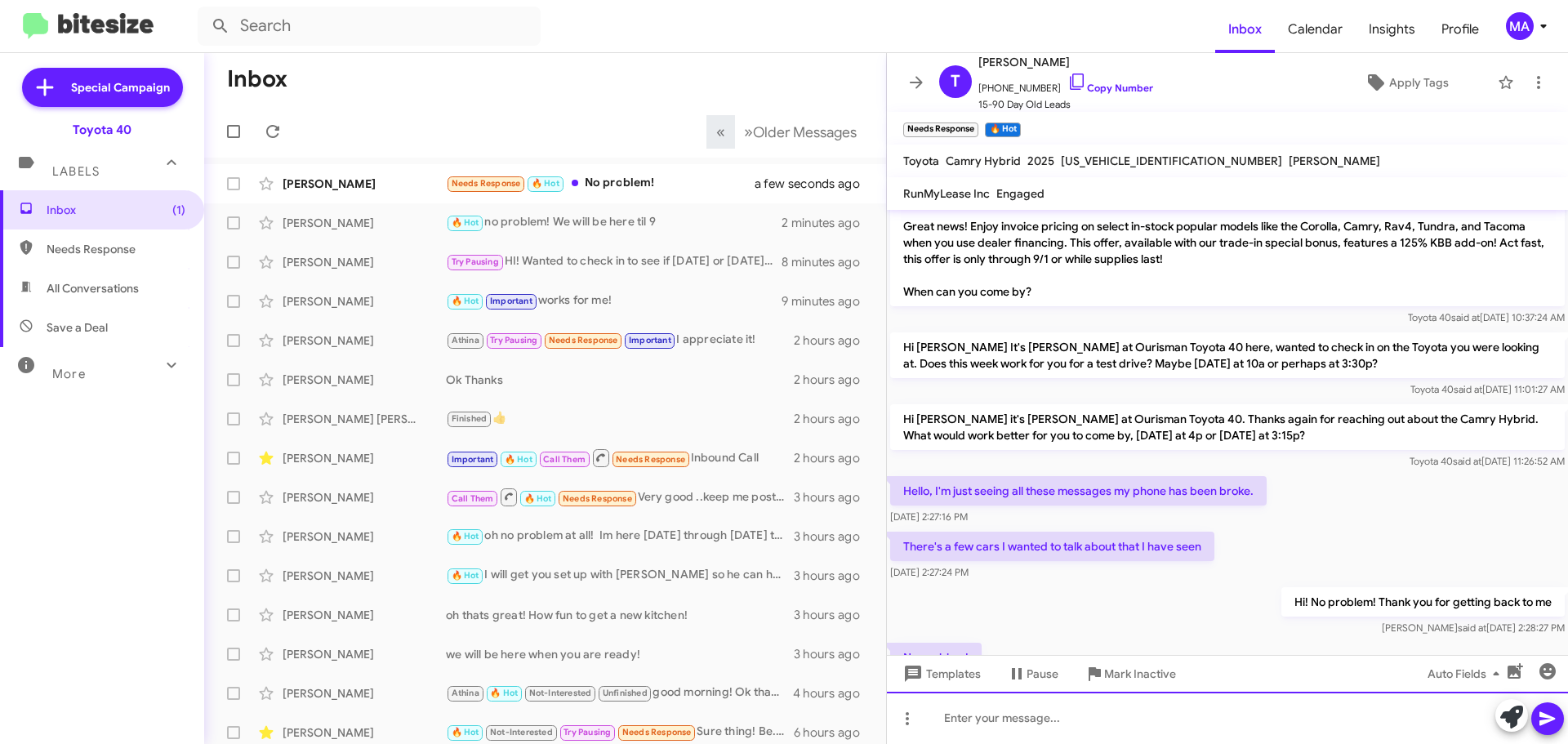
scroll to position [1098, 0]
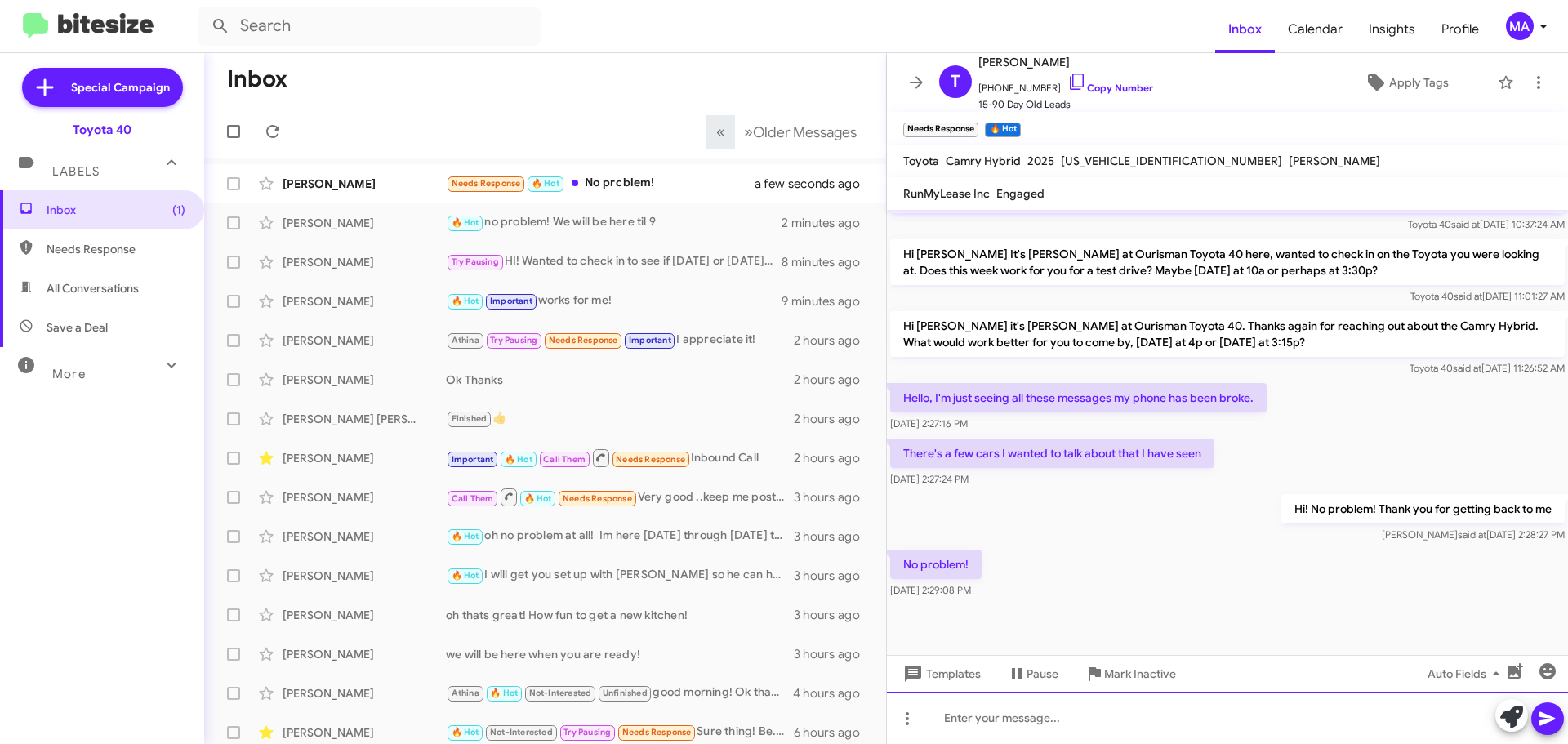
click at [1005, 721] on div at bounding box center [1227, 718] width 681 height 52
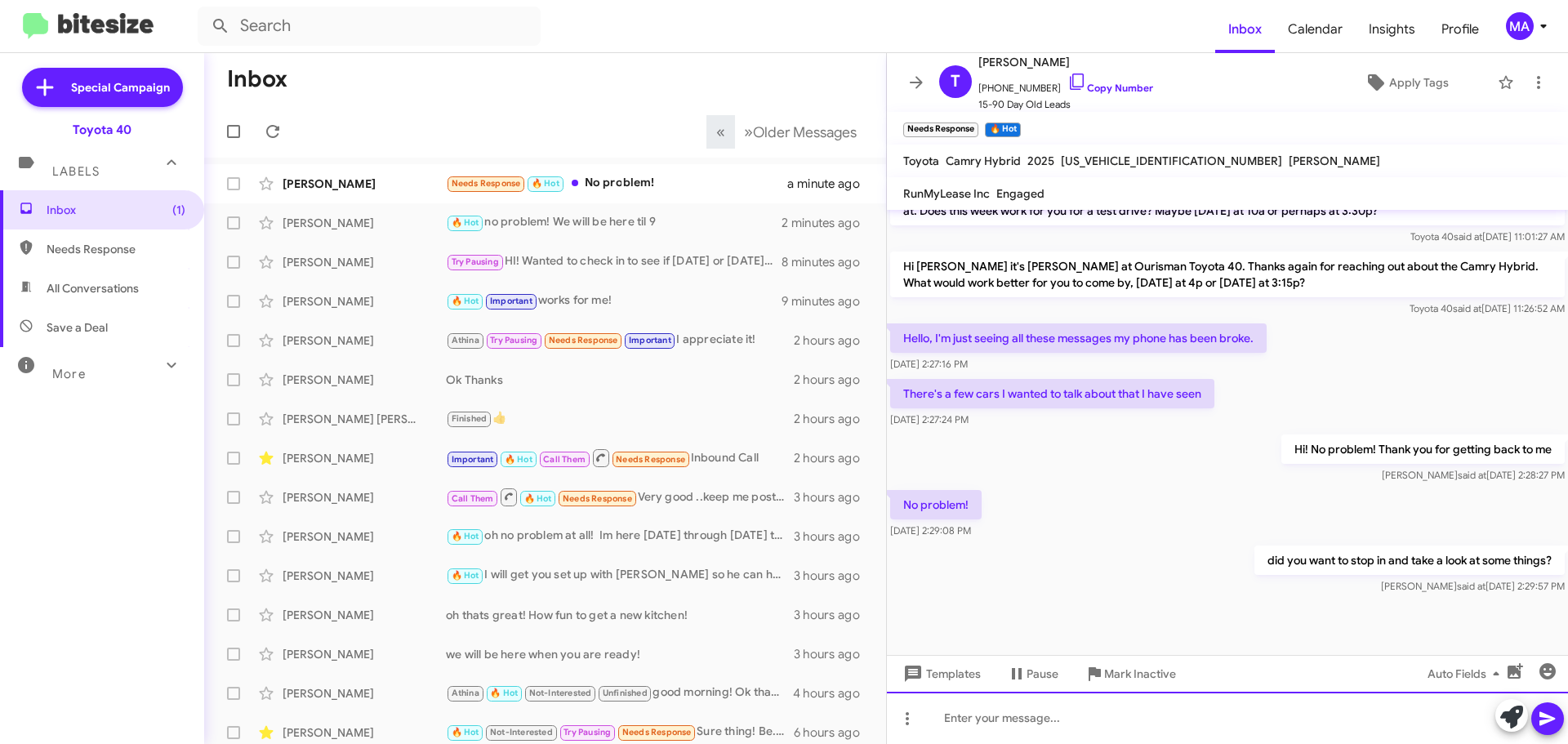
scroll to position [1158, 0]
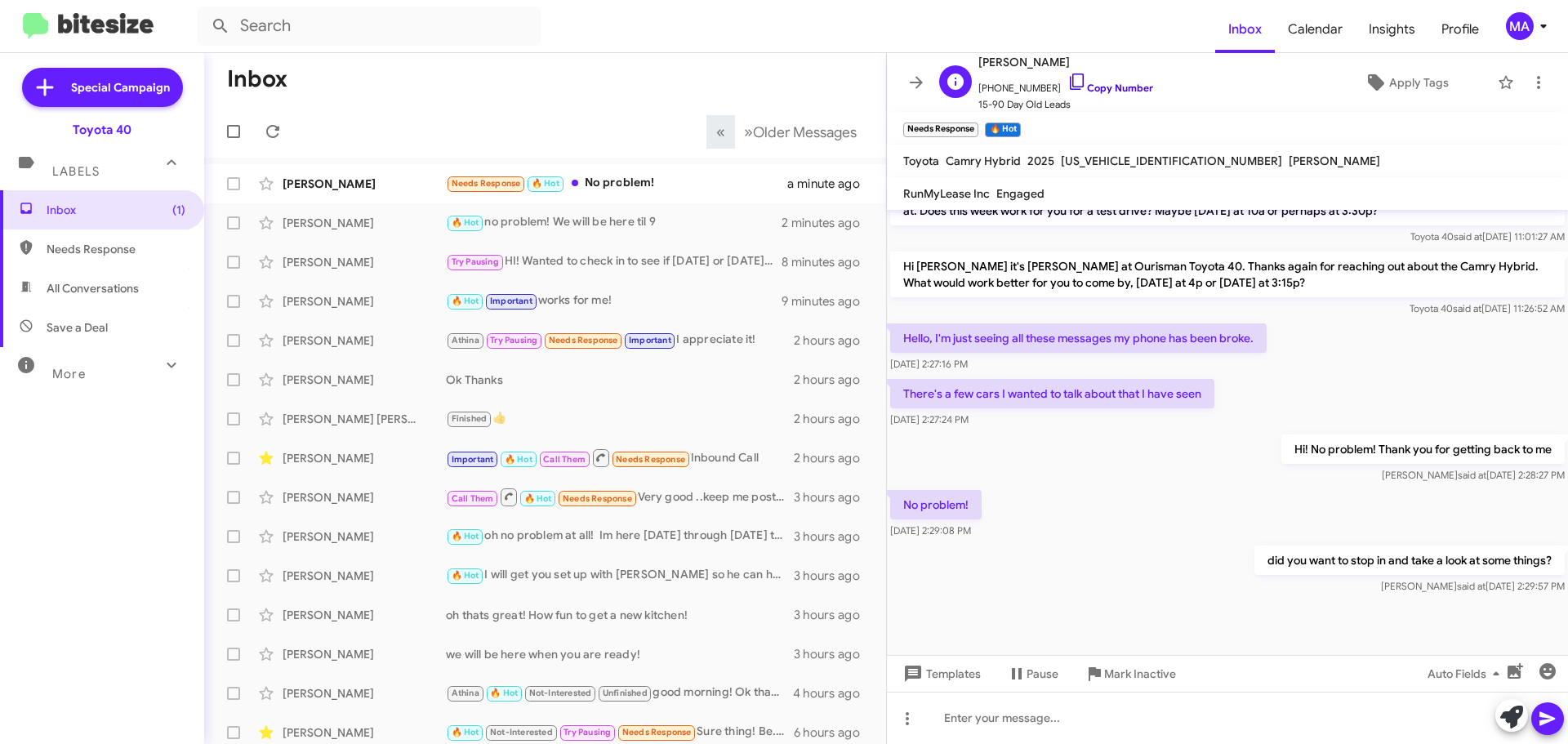
click at [1067, 77] on icon at bounding box center [1077, 82] width 20 height 20
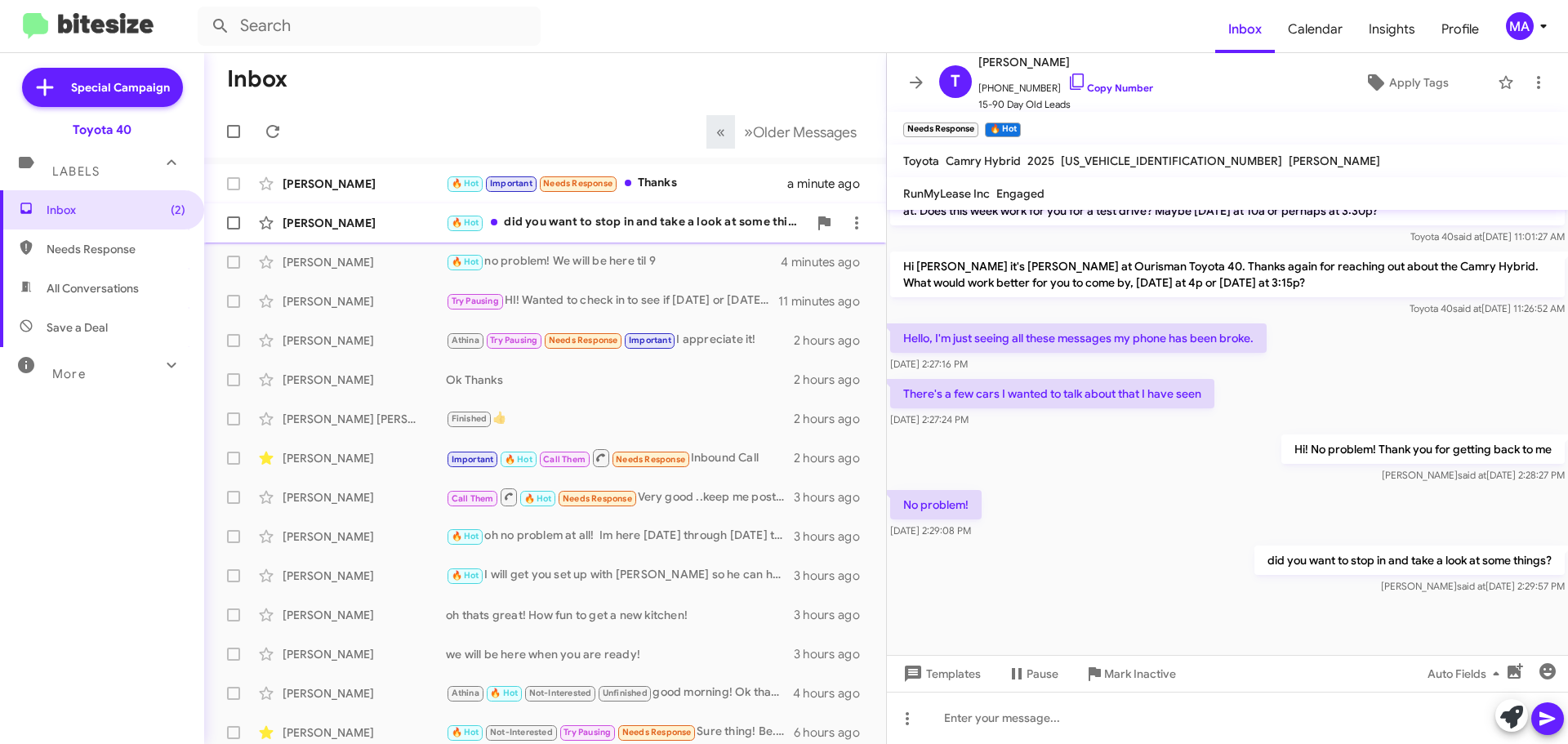
click at [699, 217] on div "🔥 Hot did you want to stop in and take a look at some things?" at bounding box center [627, 223] width 362 height 19
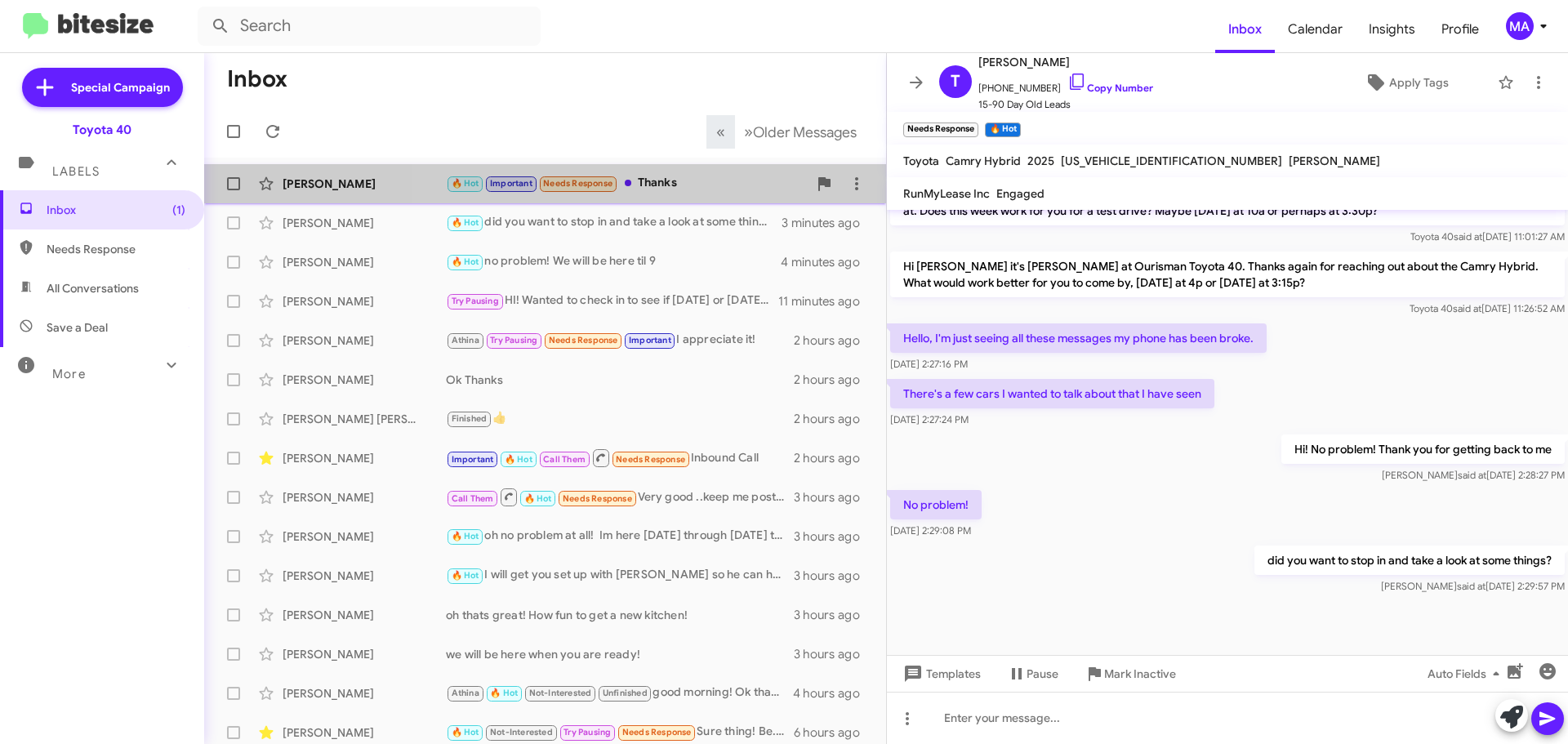
click at [699, 187] on div "🔥 Hot Important Needs Response Thanks" at bounding box center [627, 183] width 362 height 19
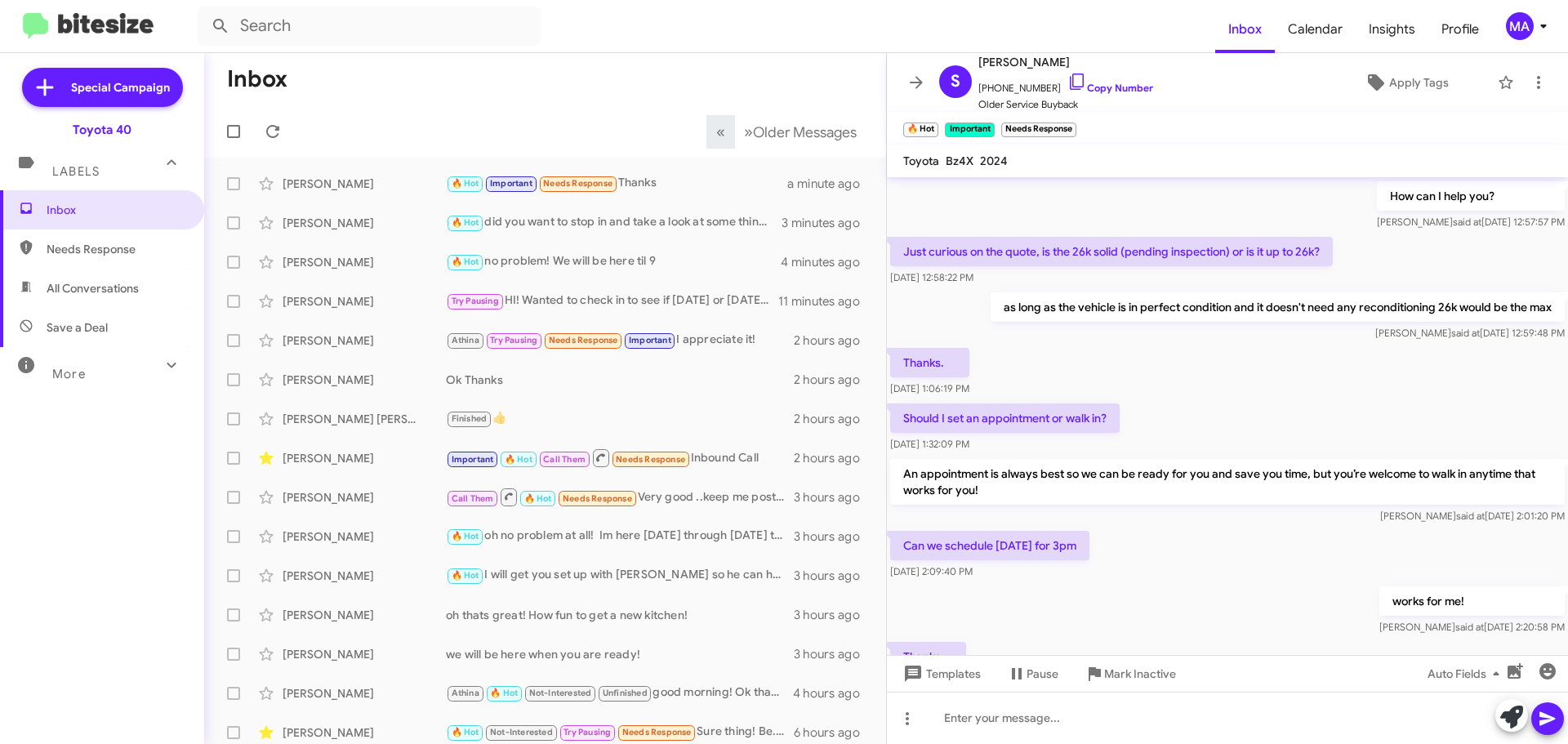
scroll to position [764, 0]
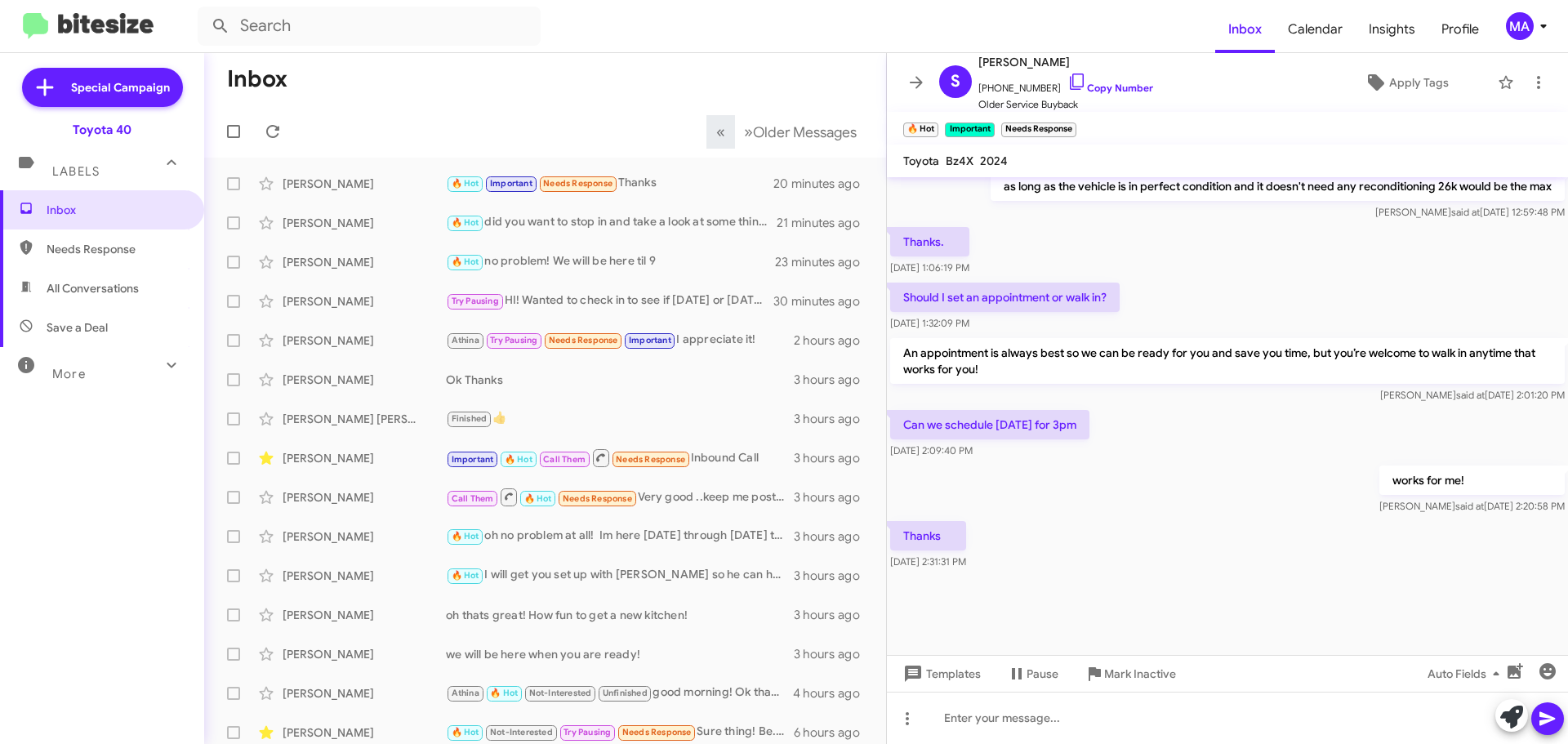
click at [133, 321] on span "Save a Deal" at bounding box center [102, 327] width 204 height 39
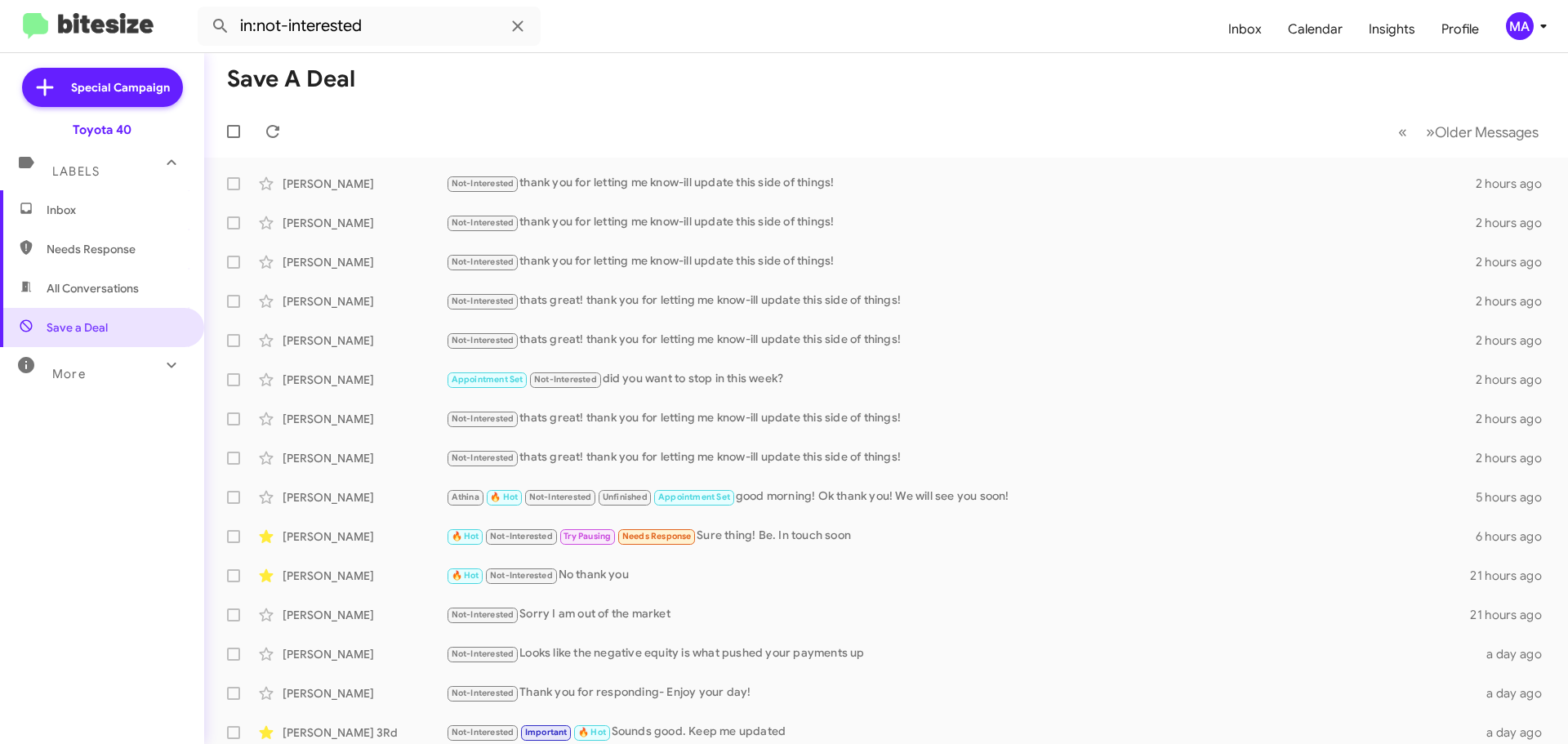
click at [119, 257] on span "Needs Response" at bounding box center [102, 248] width 204 height 39
type input "in:needs-response"
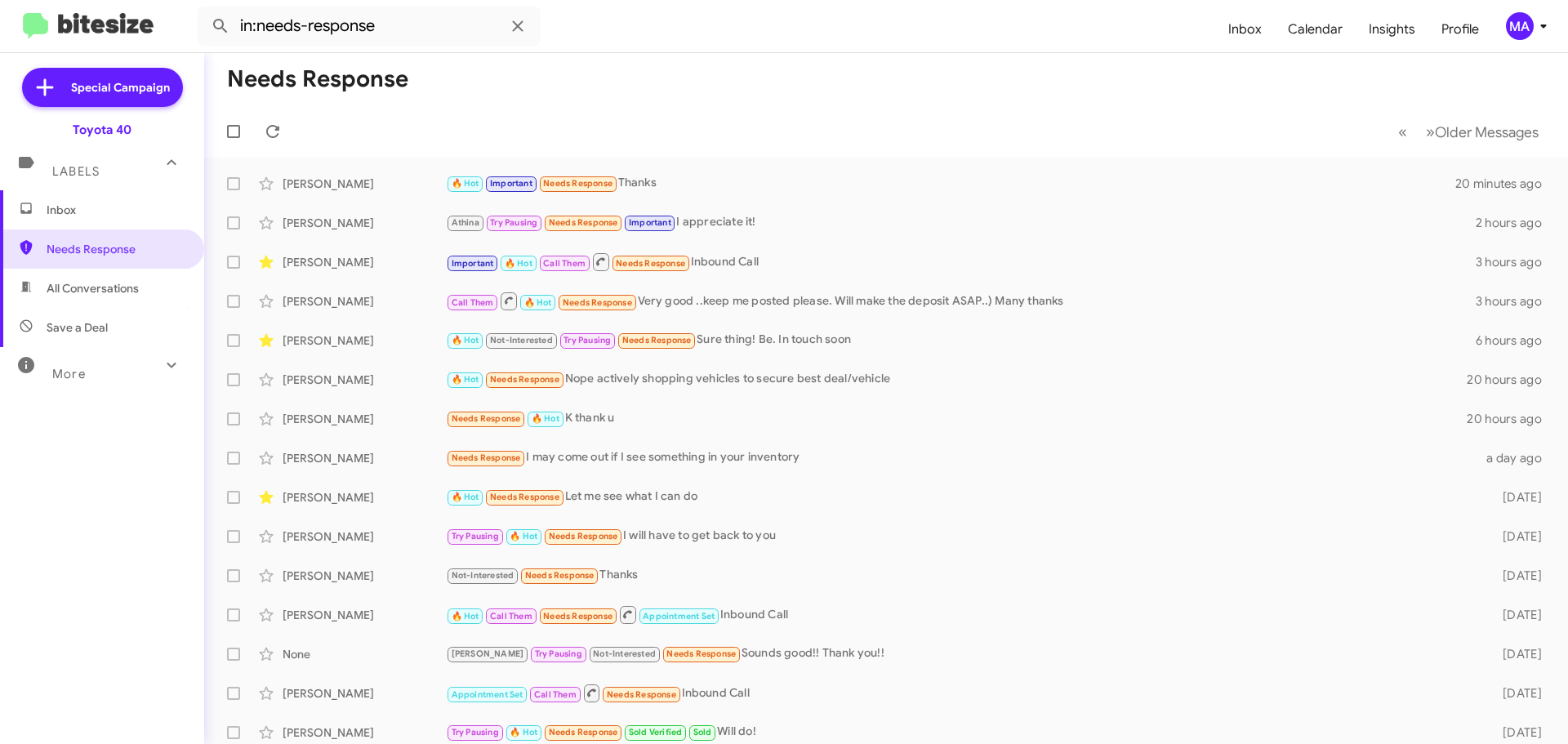
click at [117, 218] on span "Inbox" at bounding box center [102, 209] width 204 height 39
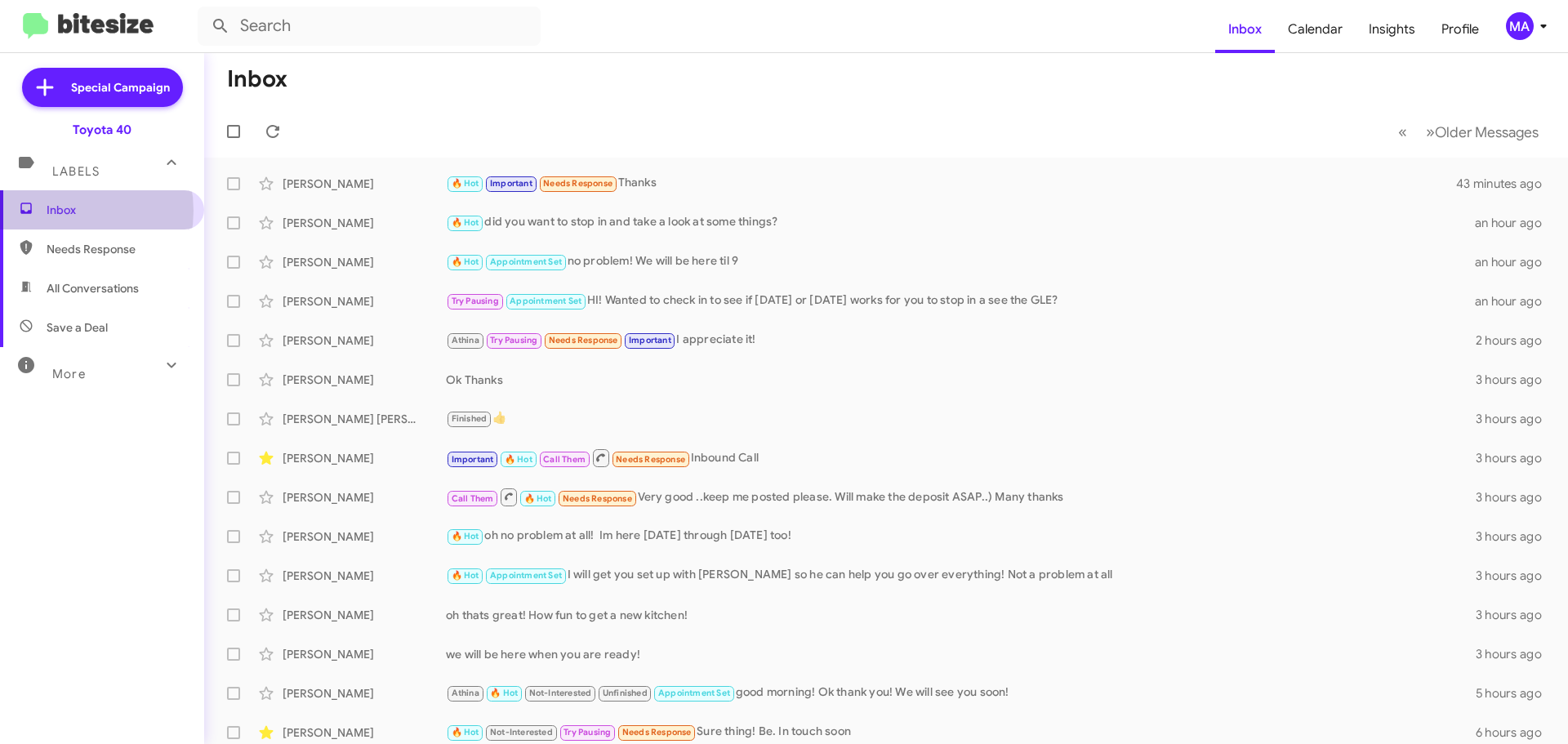
click at [60, 211] on span "Inbox" at bounding box center [116, 209] width 139 height 16
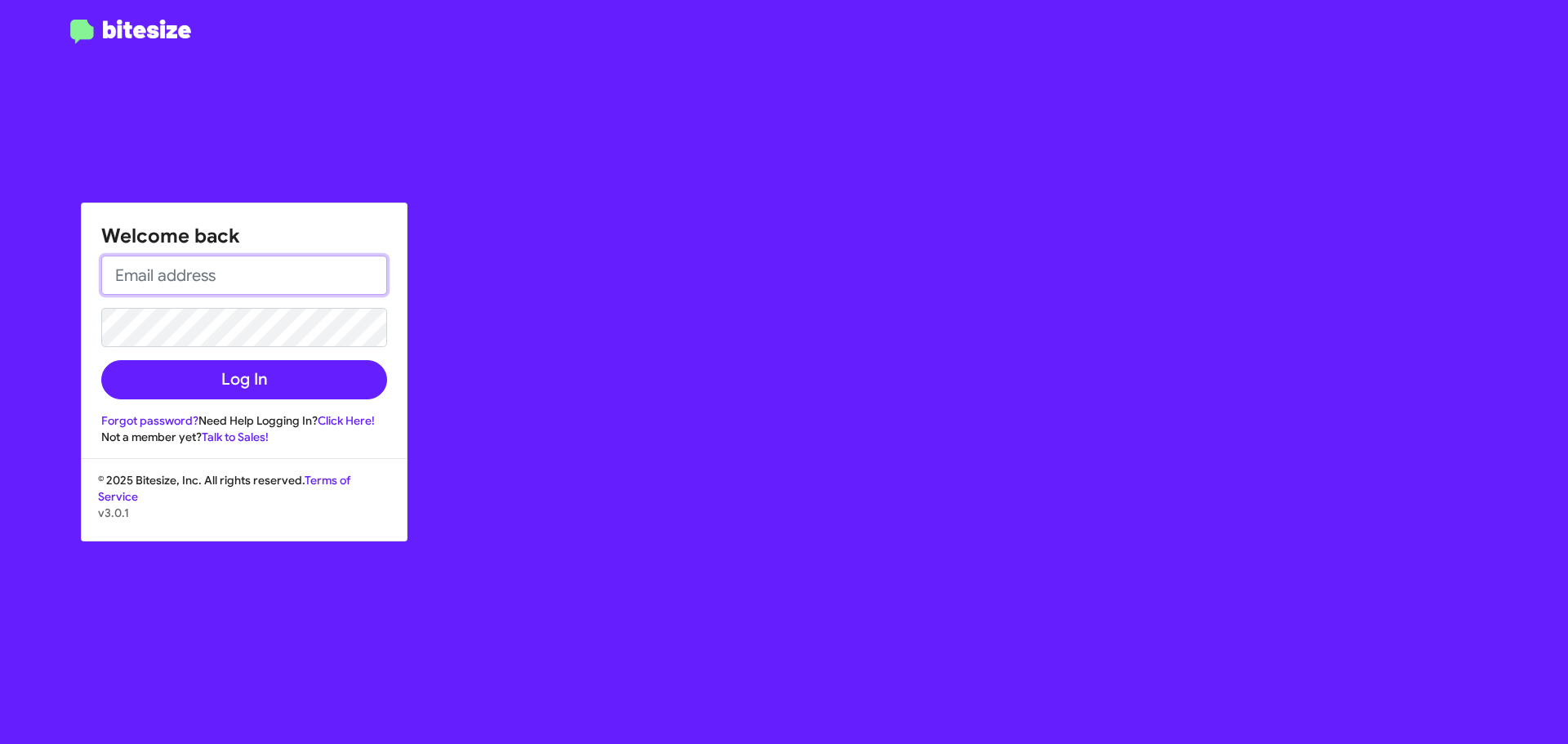
drag, startPoint x: 271, startPoint y: 269, endPoint x: 256, endPoint y: 266, distance: 15.3
click at [268, 268] on input "email" at bounding box center [244, 275] width 285 height 39
type input "[EMAIL_ADDRESS][DOMAIN_NAME]"
click at [102, 360] on button "Log In" at bounding box center [244, 379] width 285 height 39
click at [192, 276] on input "email" at bounding box center [244, 275] width 285 height 39
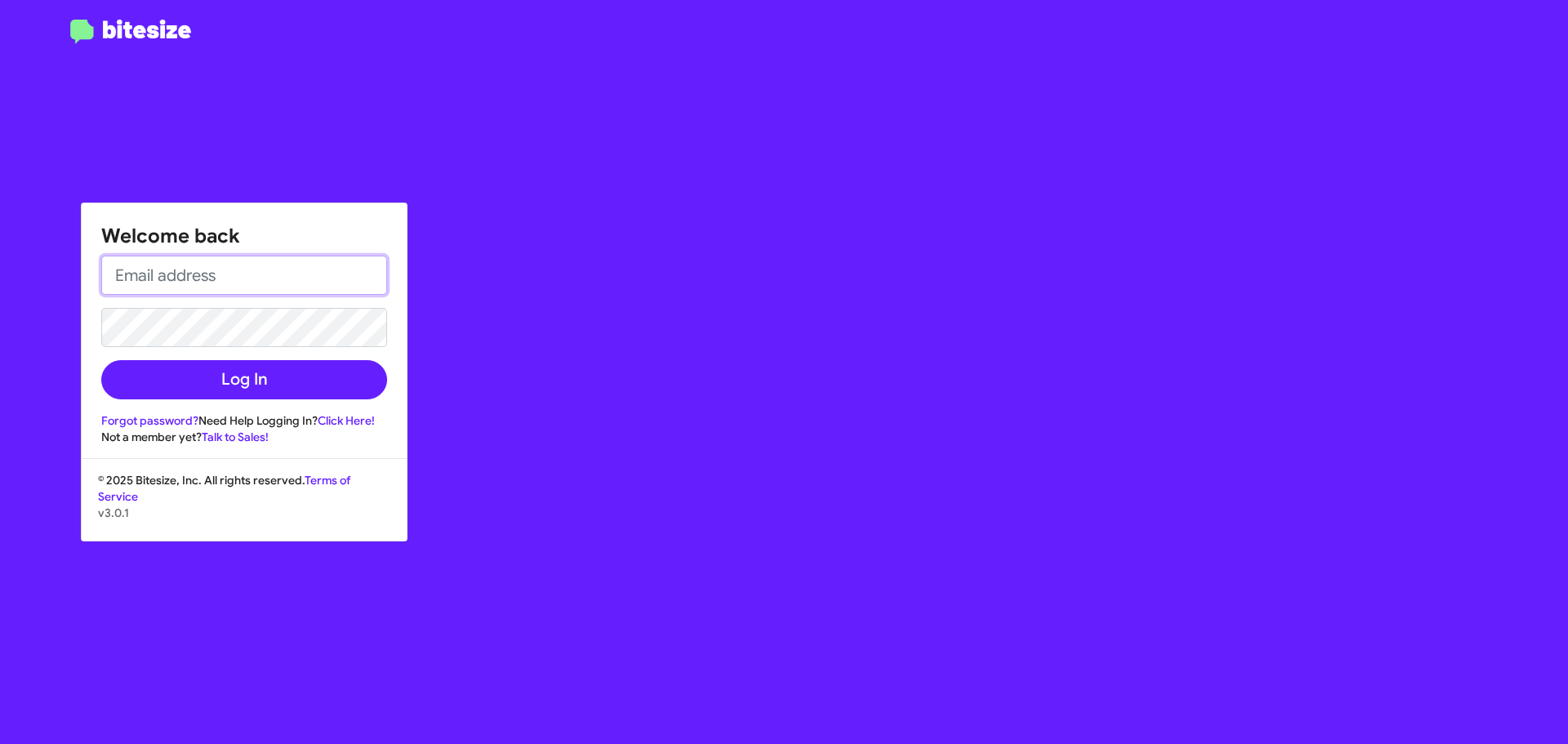
type input "[EMAIL_ADDRESS][DOMAIN_NAME]"
click at [102, 360] on button "Log In" at bounding box center [244, 379] width 285 height 39
